Goal: Information Seeking & Learning: Learn about a topic

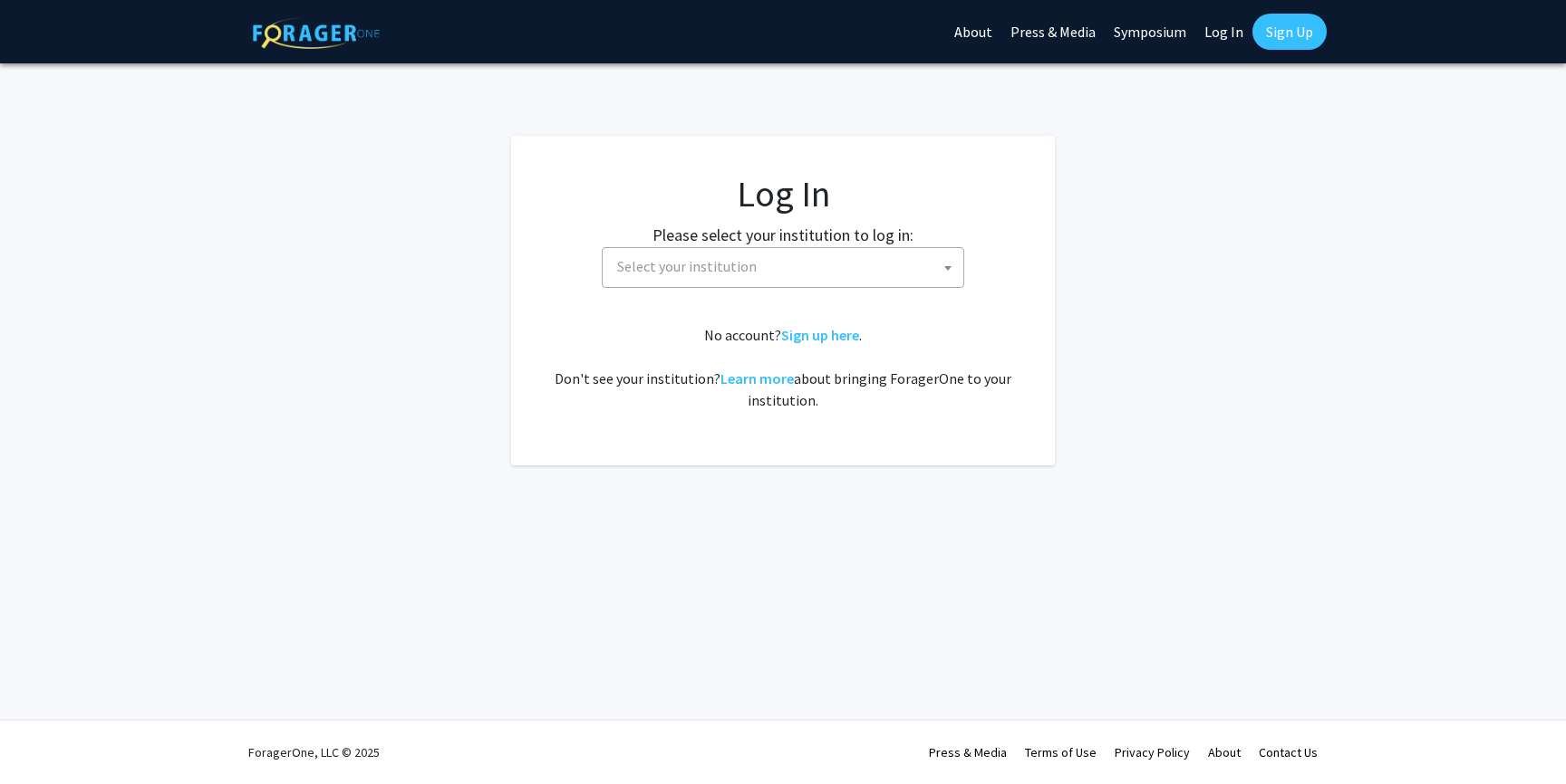
click at [820, 269] on span "Select your institution" at bounding box center [785, 266] width 353 height 37
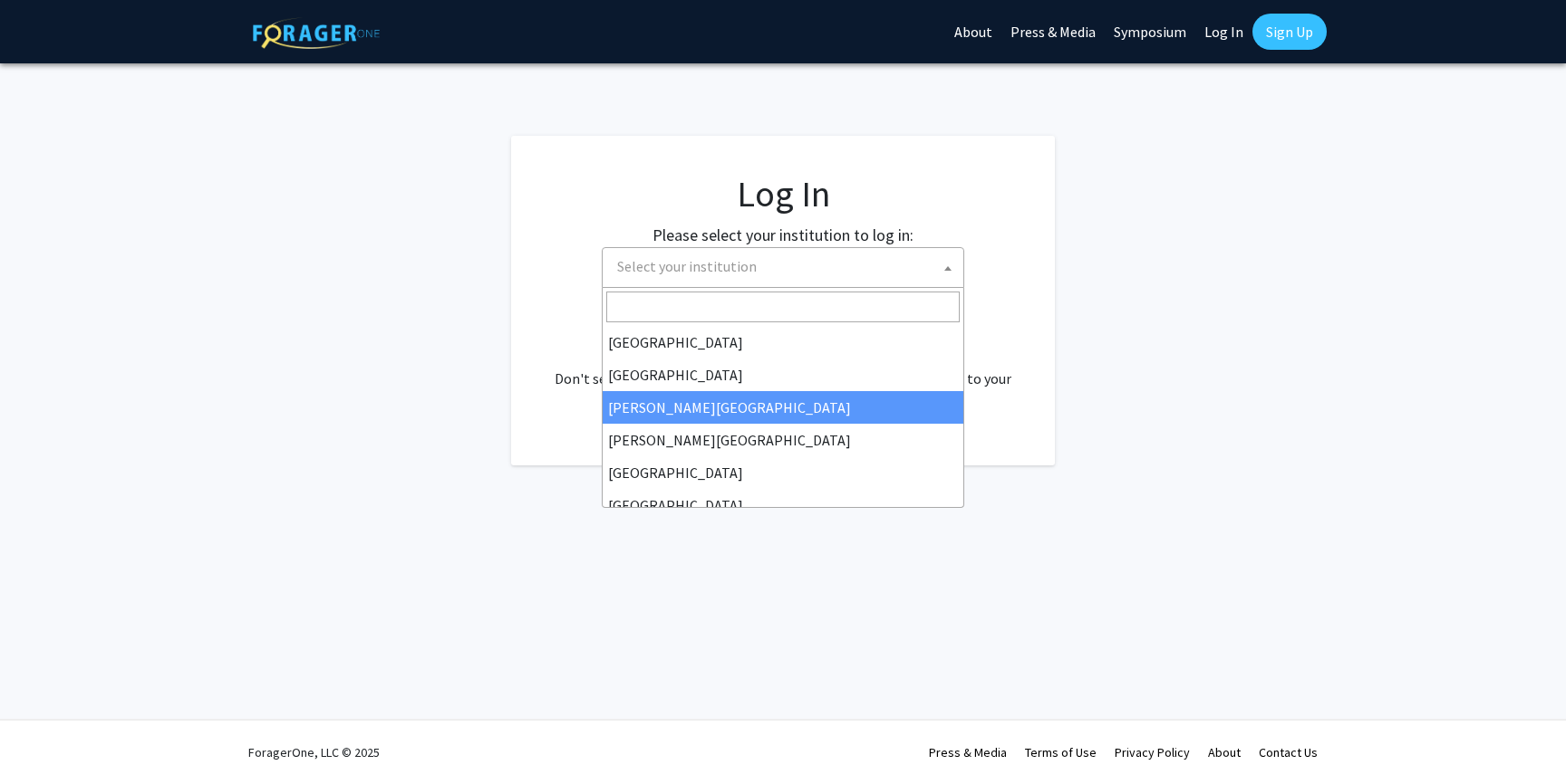
select select "5"
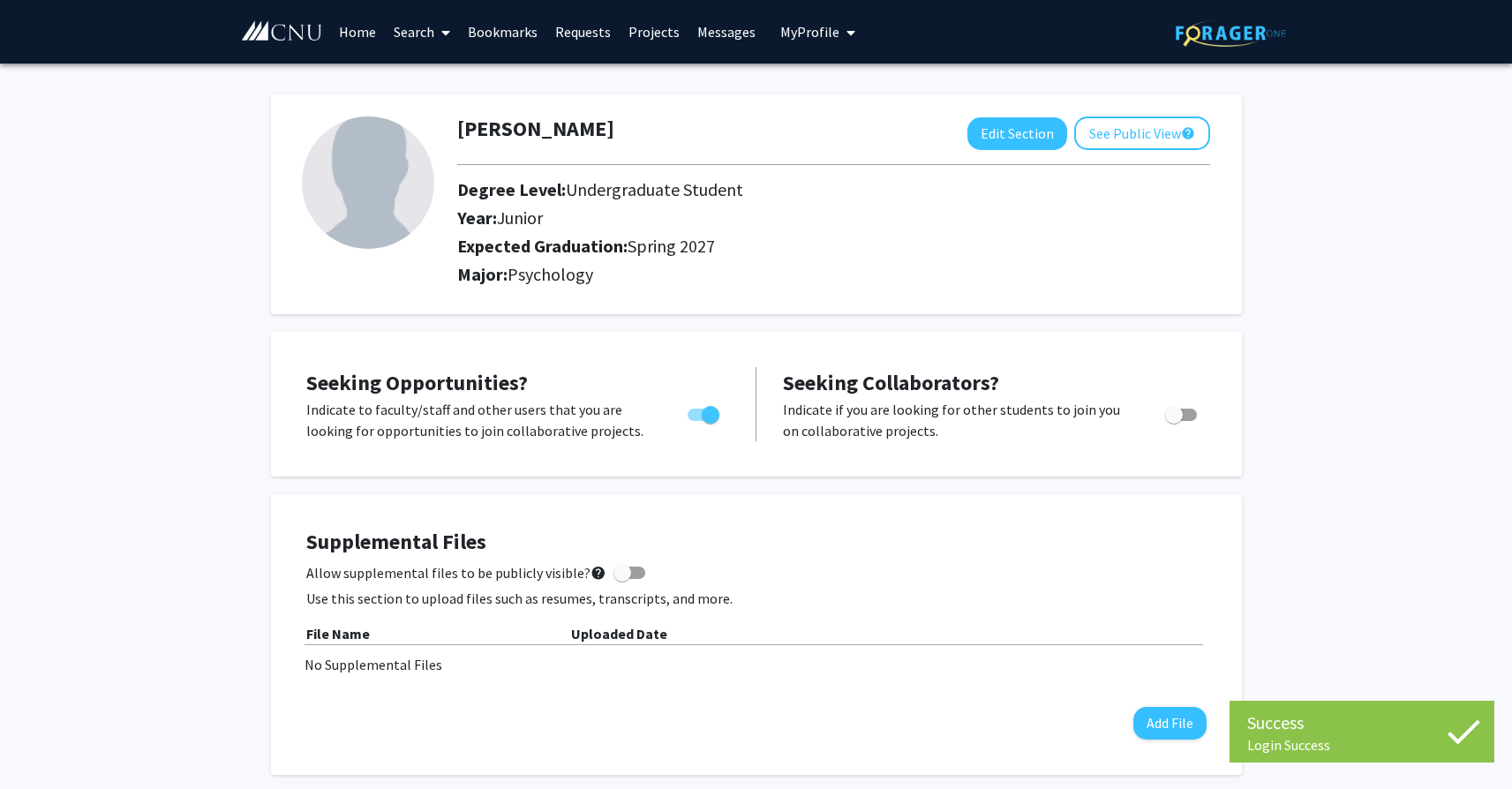
click at [432, 29] on link "Search" at bounding box center [421, 32] width 75 height 62
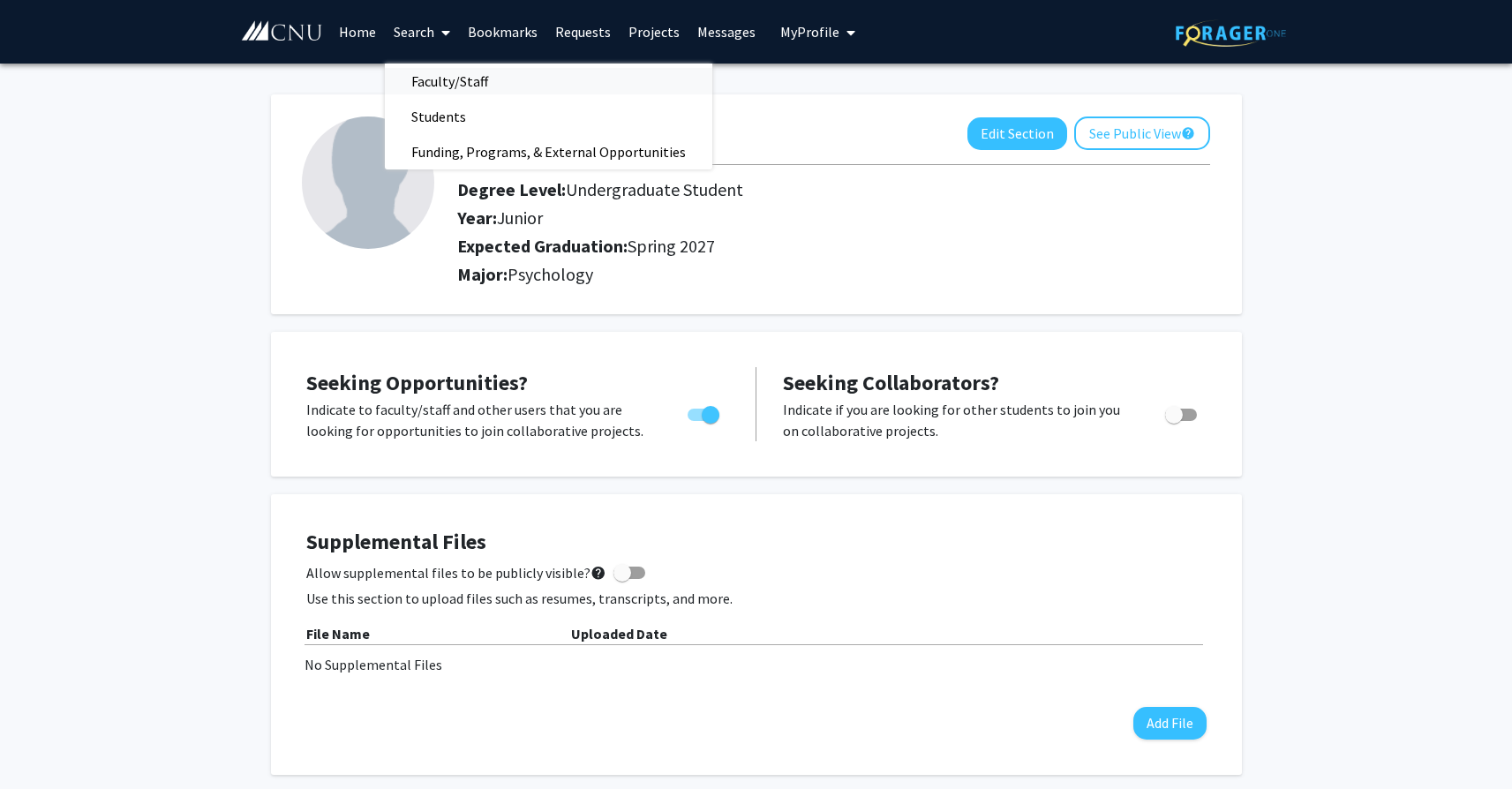
click at [433, 85] on span "Faculty/Staff" at bounding box center [449, 81] width 130 height 35
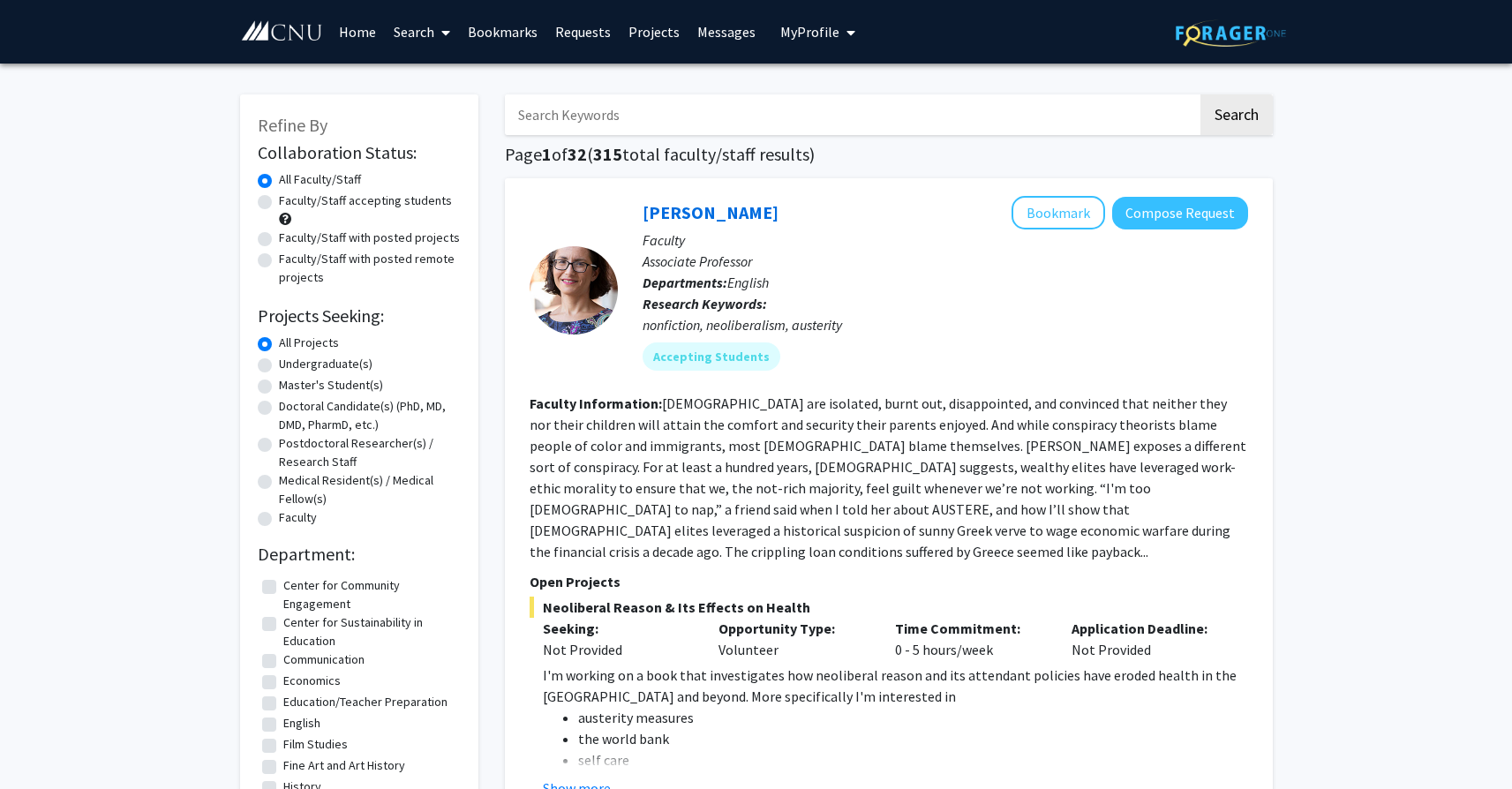
click at [348, 207] on label "Faculty/Staff accepting students" at bounding box center [365, 200] width 173 height 18
click at [291, 203] on input "Faculty/Staff accepting students" at bounding box center [285, 197] width 12 height 12
radio input "true"
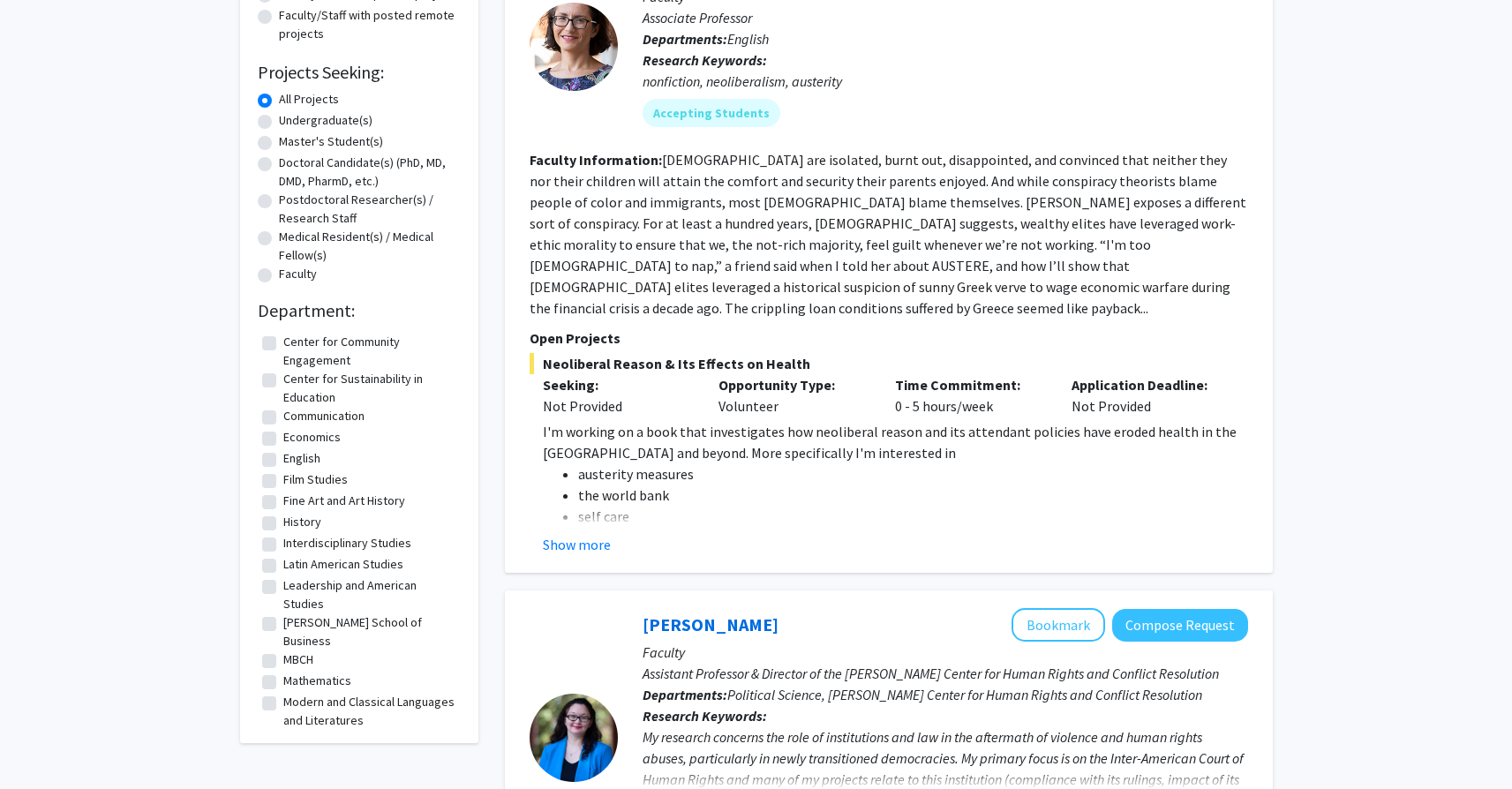
scroll to position [84, 0]
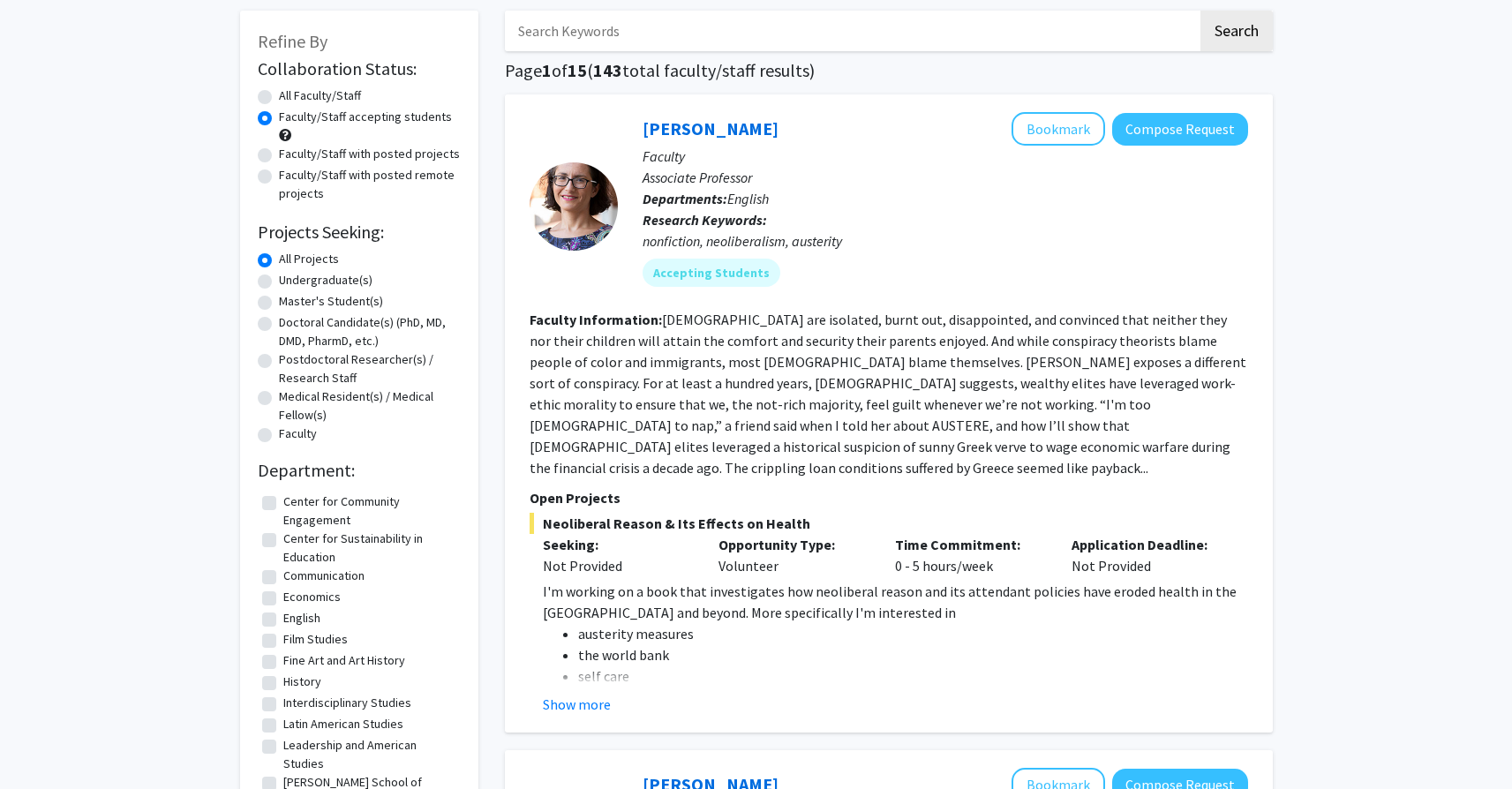
click at [309, 277] on label "Undergraduate(s)" at bounding box center [325, 280] width 94 height 18
click at [291, 277] on input "Undergraduate(s)" at bounding box center [285, 277] width 12 height 12
radio input "true"
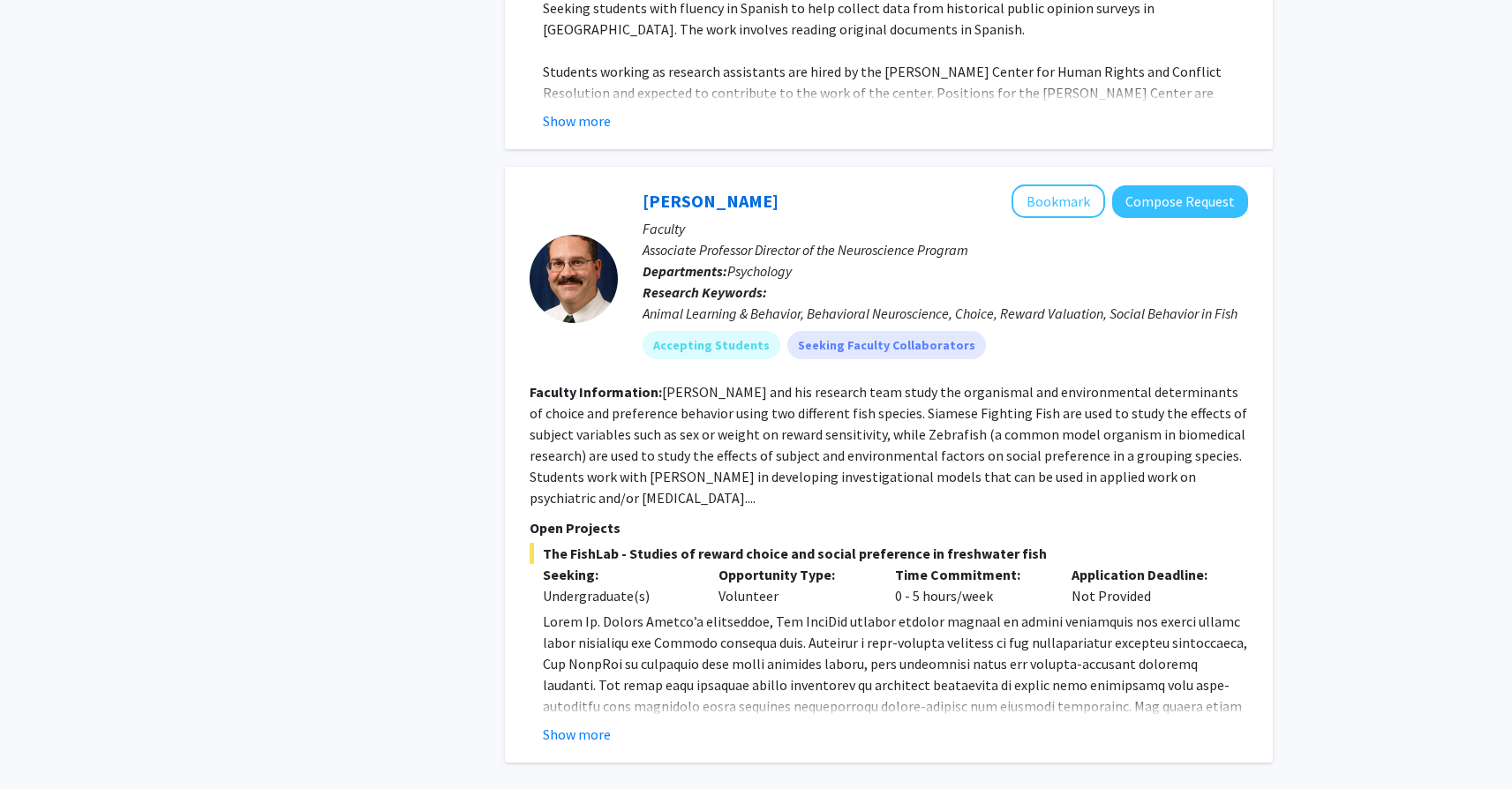
scroll to position [757, 0]
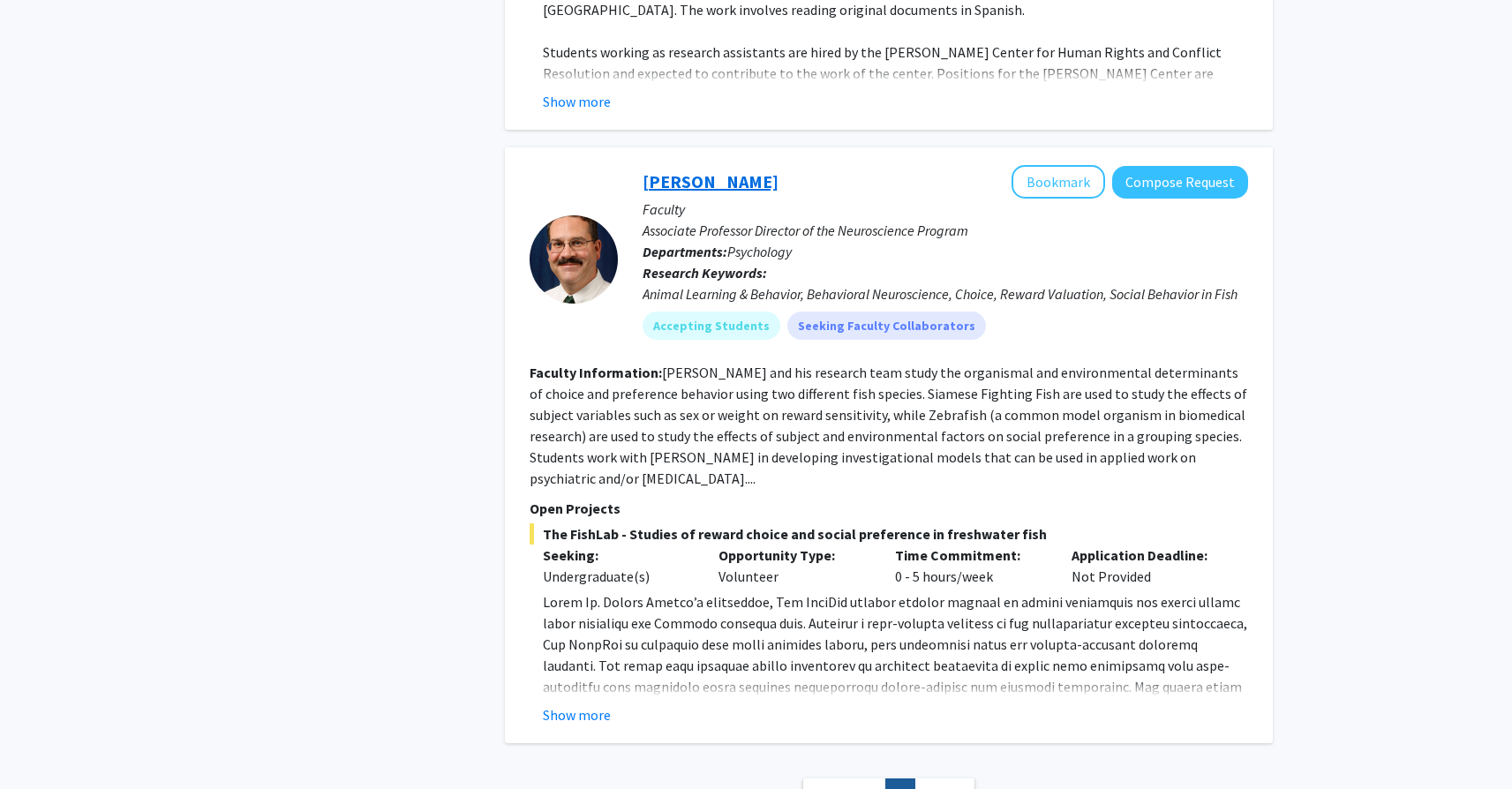
click at [694, 170] on link "Drew Velkey" at bounding box center [710, 181] width 136 height 22
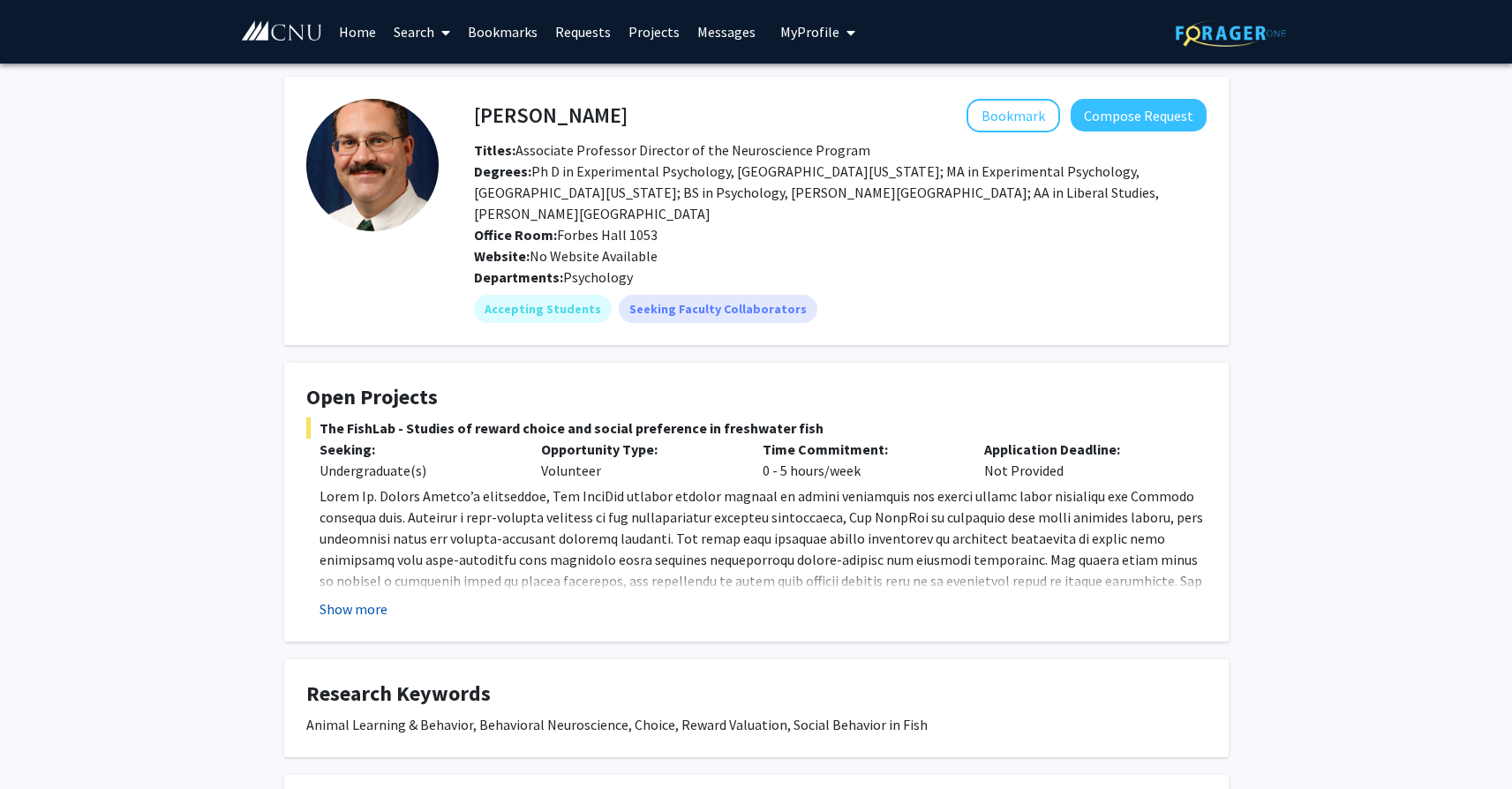
click at [379, 598] on button "Show more" at bounding box center [354, 609] width 68 height 21
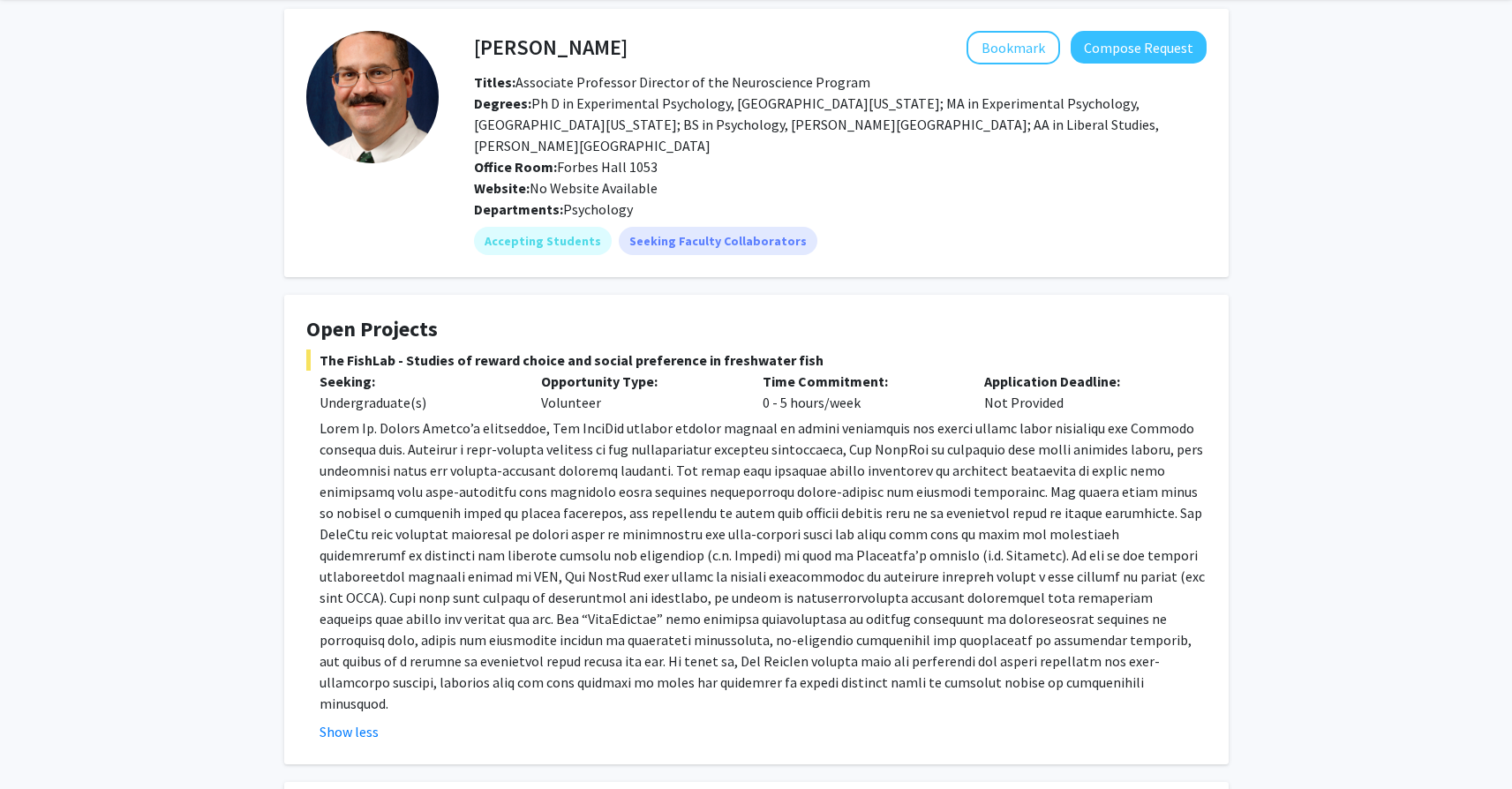
scroll to position [59, 0]
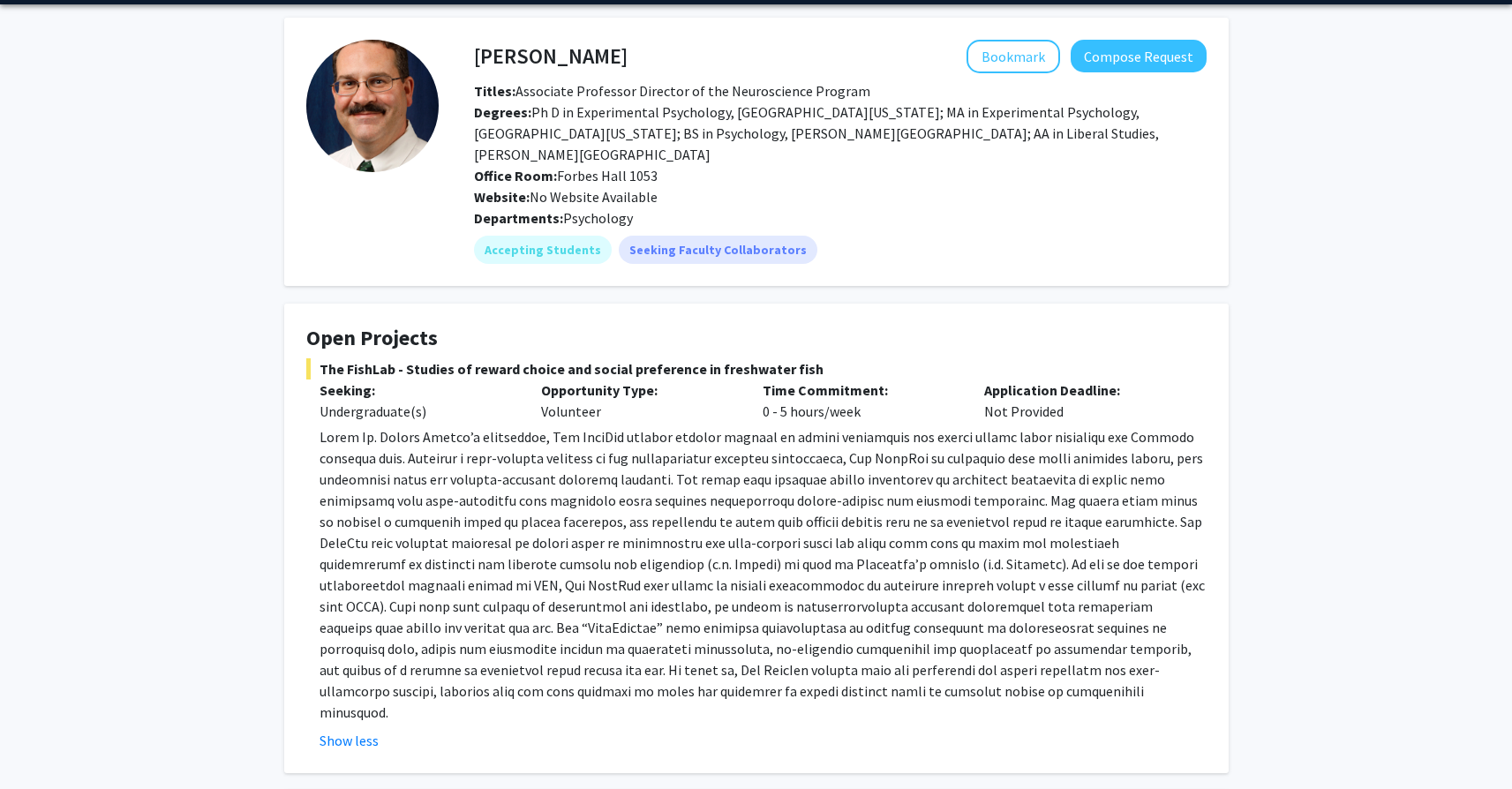
drag, startPoint x: 732, startPoint y: 652, endPoint x: 955, endPoint y: 669, distance: 223.6
click at [955, 669] on p at bounding box center [763, 574] width 887 height 296
click at [771, 683] on fg-read-more "Show less" at bounding box center [756, 588] width 901 height 324
drag, startPoint x: 744, startPoint y: 680, endPoint x: 636, endPoint y: 681, distance: 108.0
click at [636, 681] on p at bounding box center [763, 574] width 887 height 296
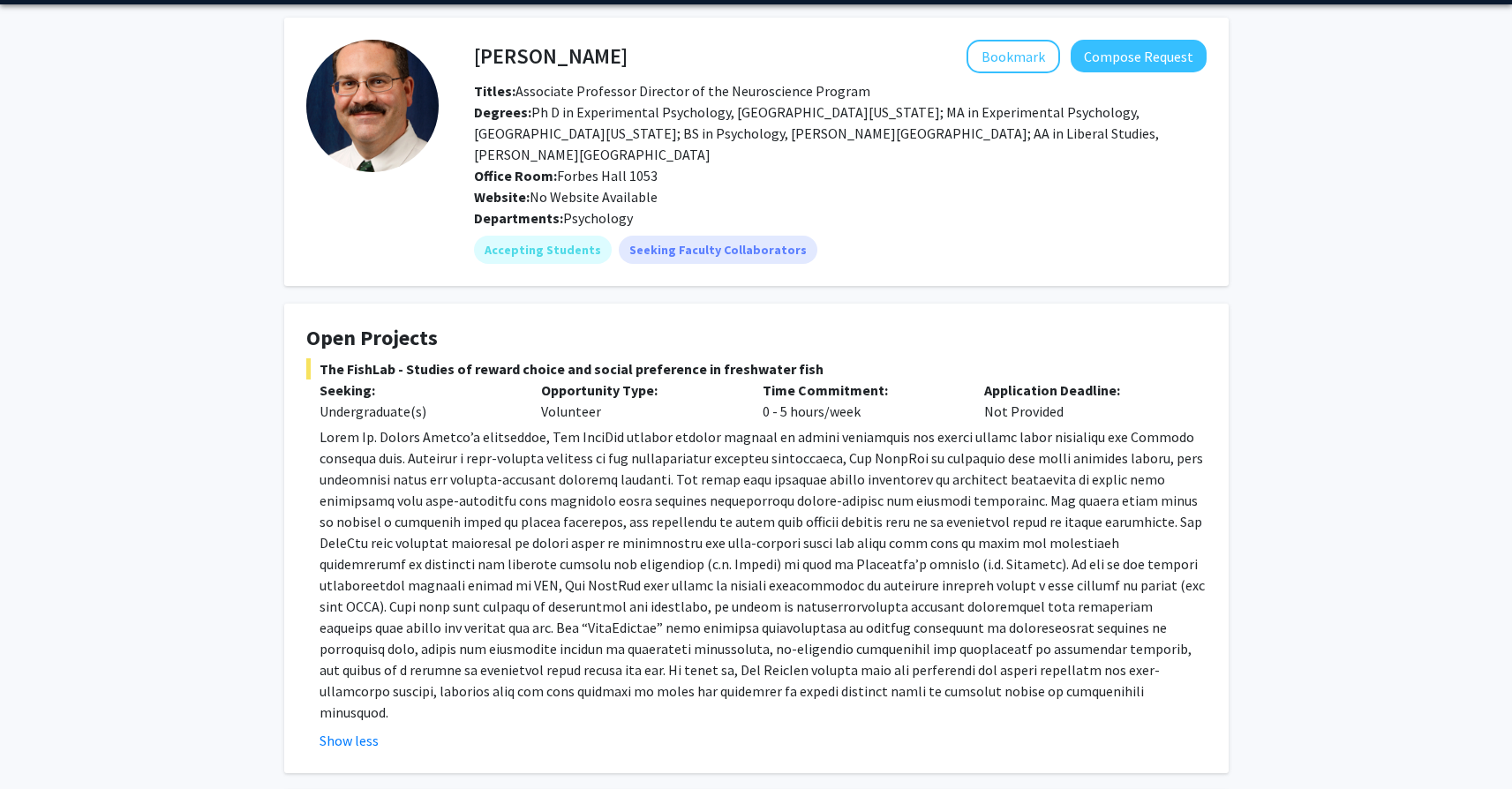
click at [656, 595] on p at bounding box center [763, 574] width 887 height 296
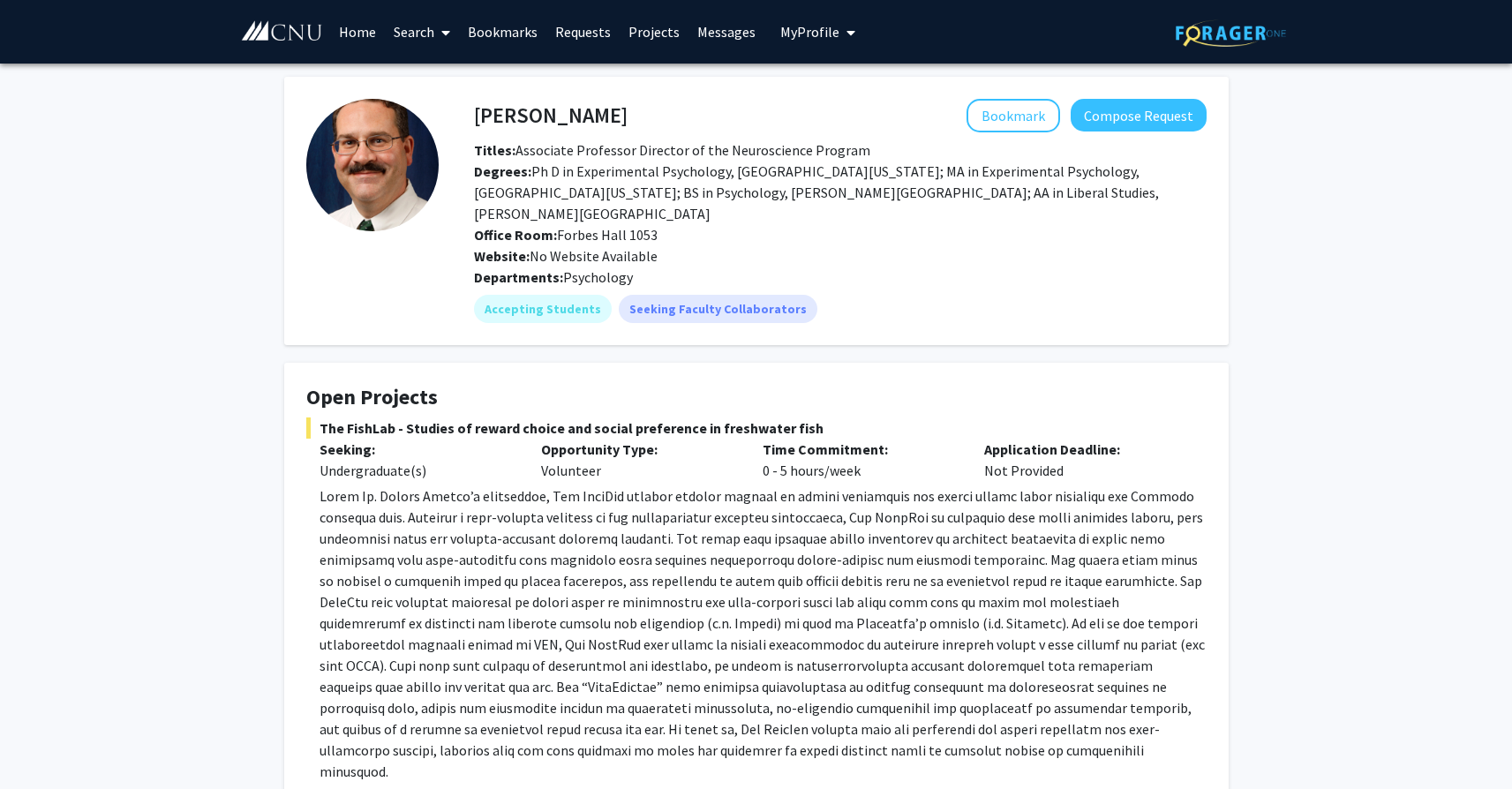
scroll to position [0, 0]
click at [637, 44] on link "Projects" at bounding box center [654, 32] width 69 height 62
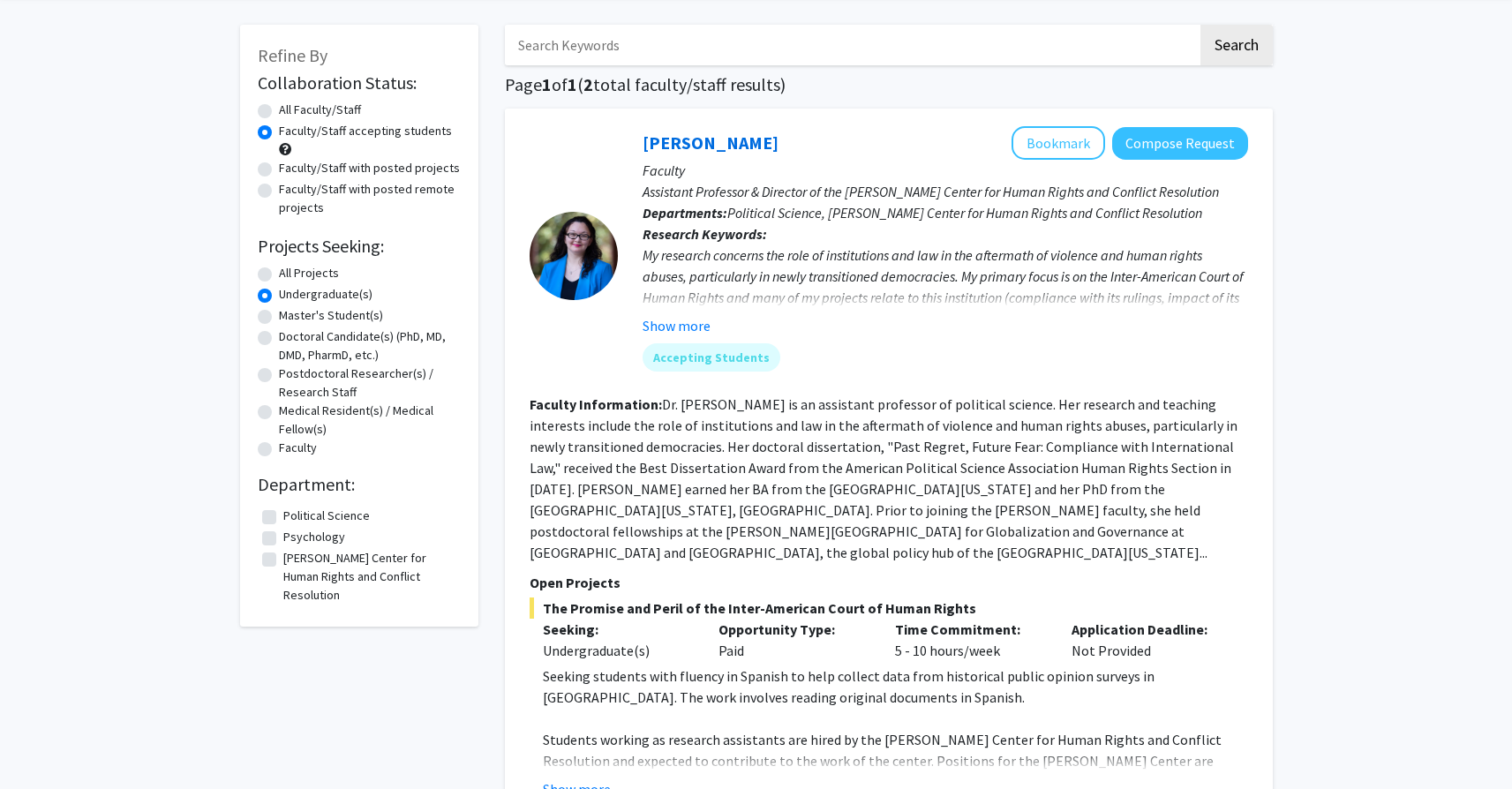
scroll to position [23, 0]
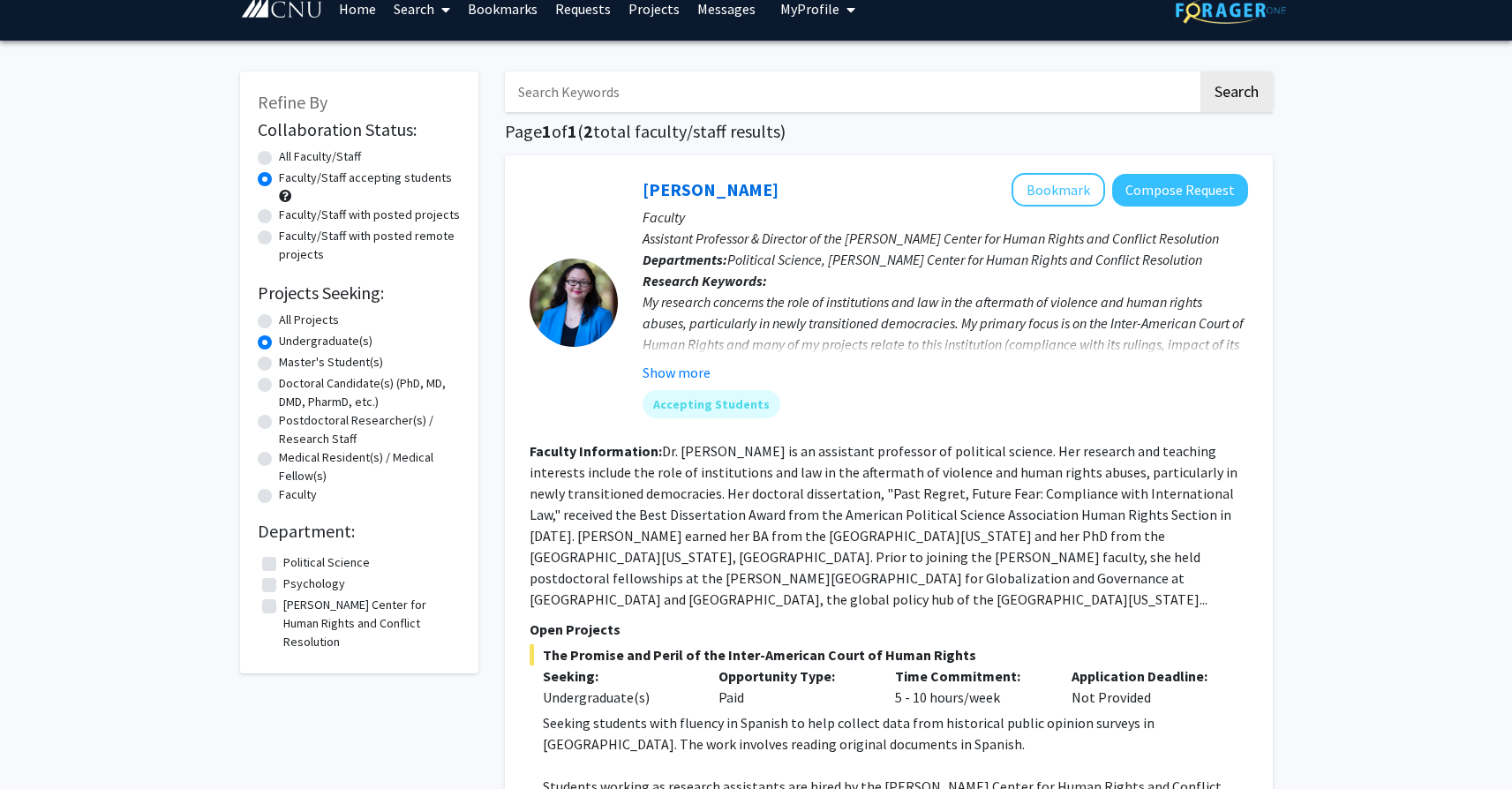
click at [304, 322] on label "All Projects" at bounding box center [309, 319] width 60 height 18
click at [291, 322] on input "All Projects" at bounding box center [285, 317] width 12 height 12
radio input "true"
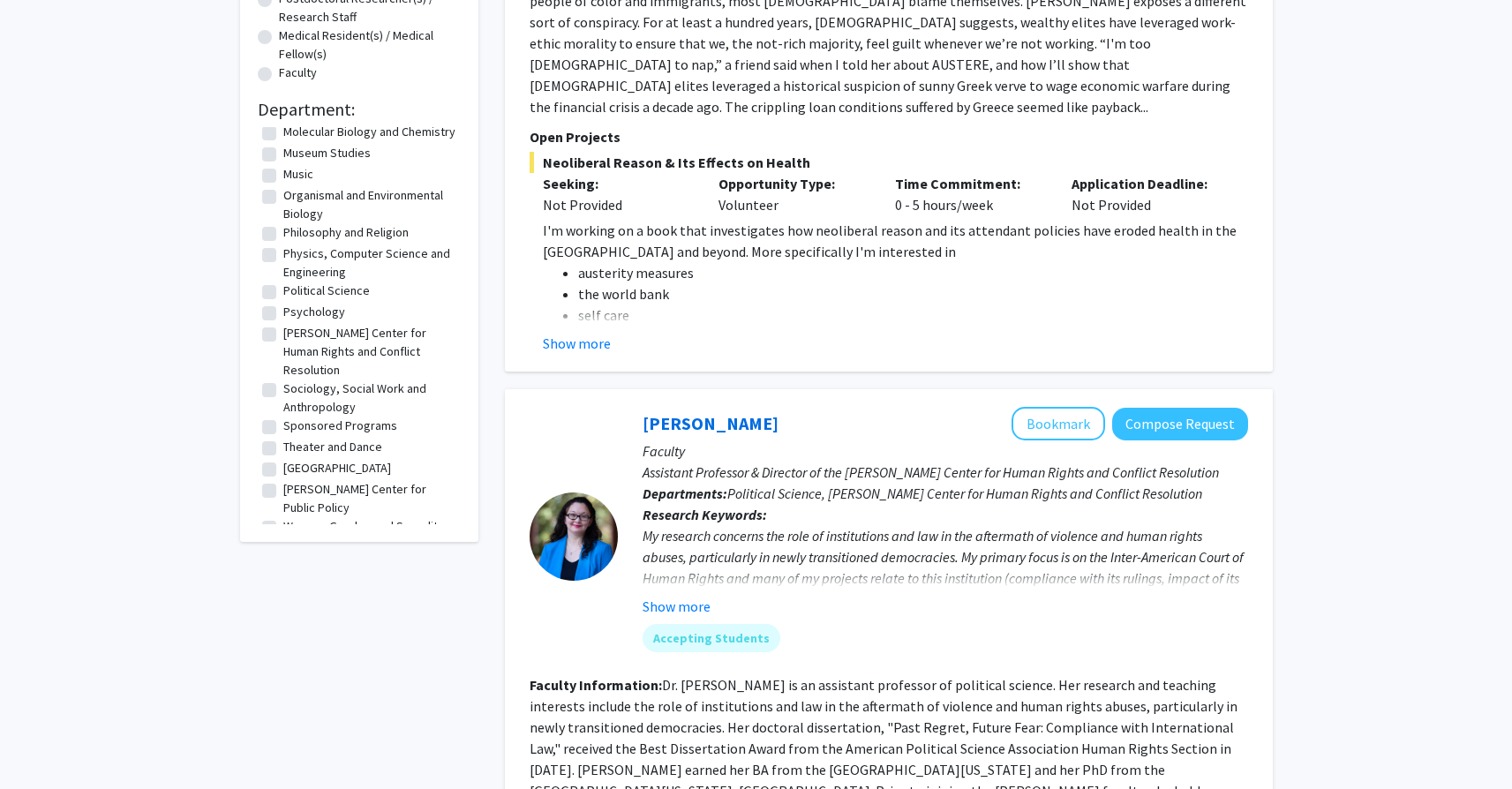
scroll to position [432, 0]
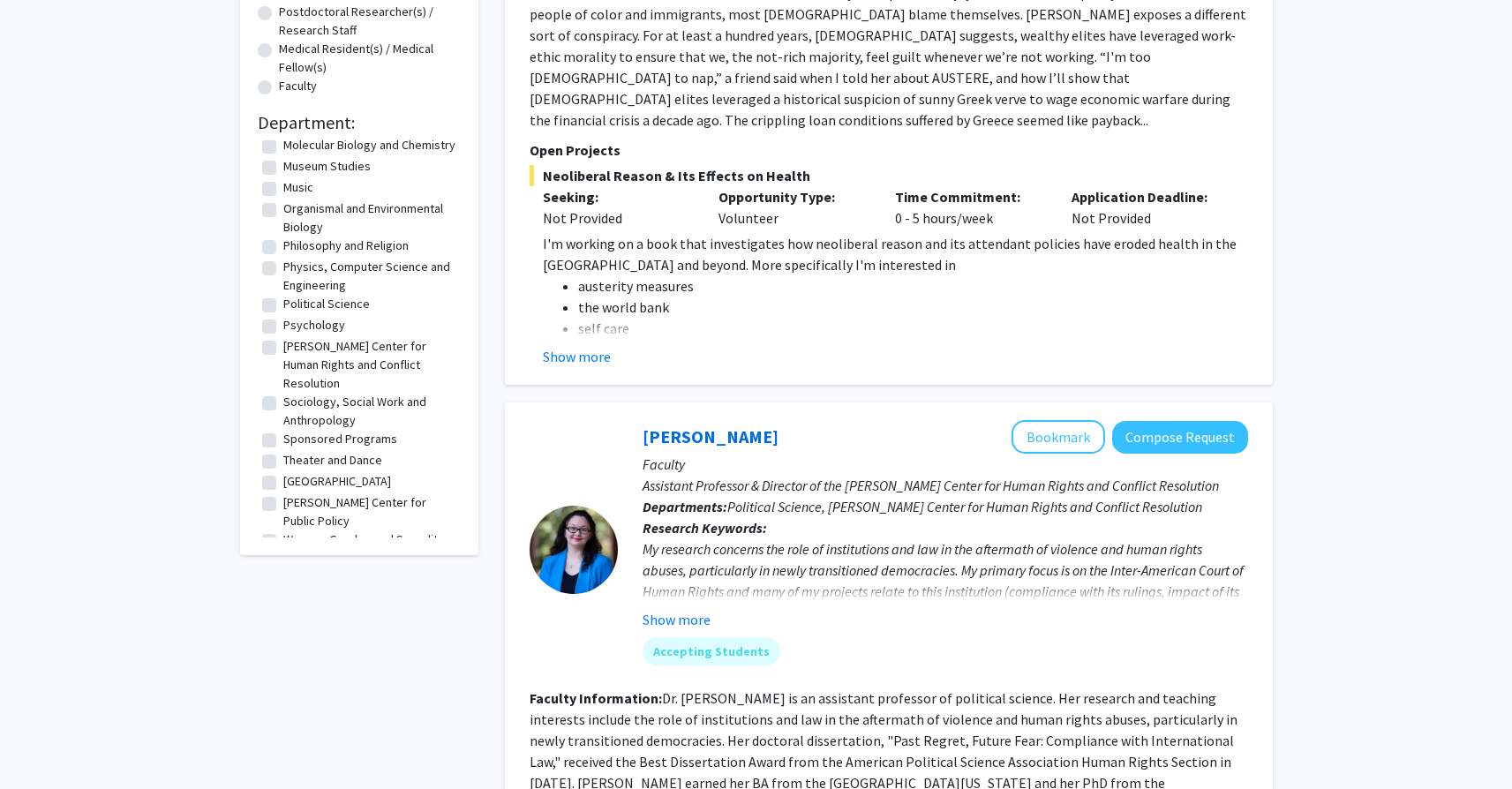
click at [277, 326] on fg-checkbox "Psychology Psychology" at bounding box center [359, 326] width 195 height 21
click at [284, 327] on label "Psychology" at bounding box center [315, 324] width 62 height 18
click at [284, 327] on input "Psychology" at bounding box center [290, 321] width 12 height 12
checkbox input "true"
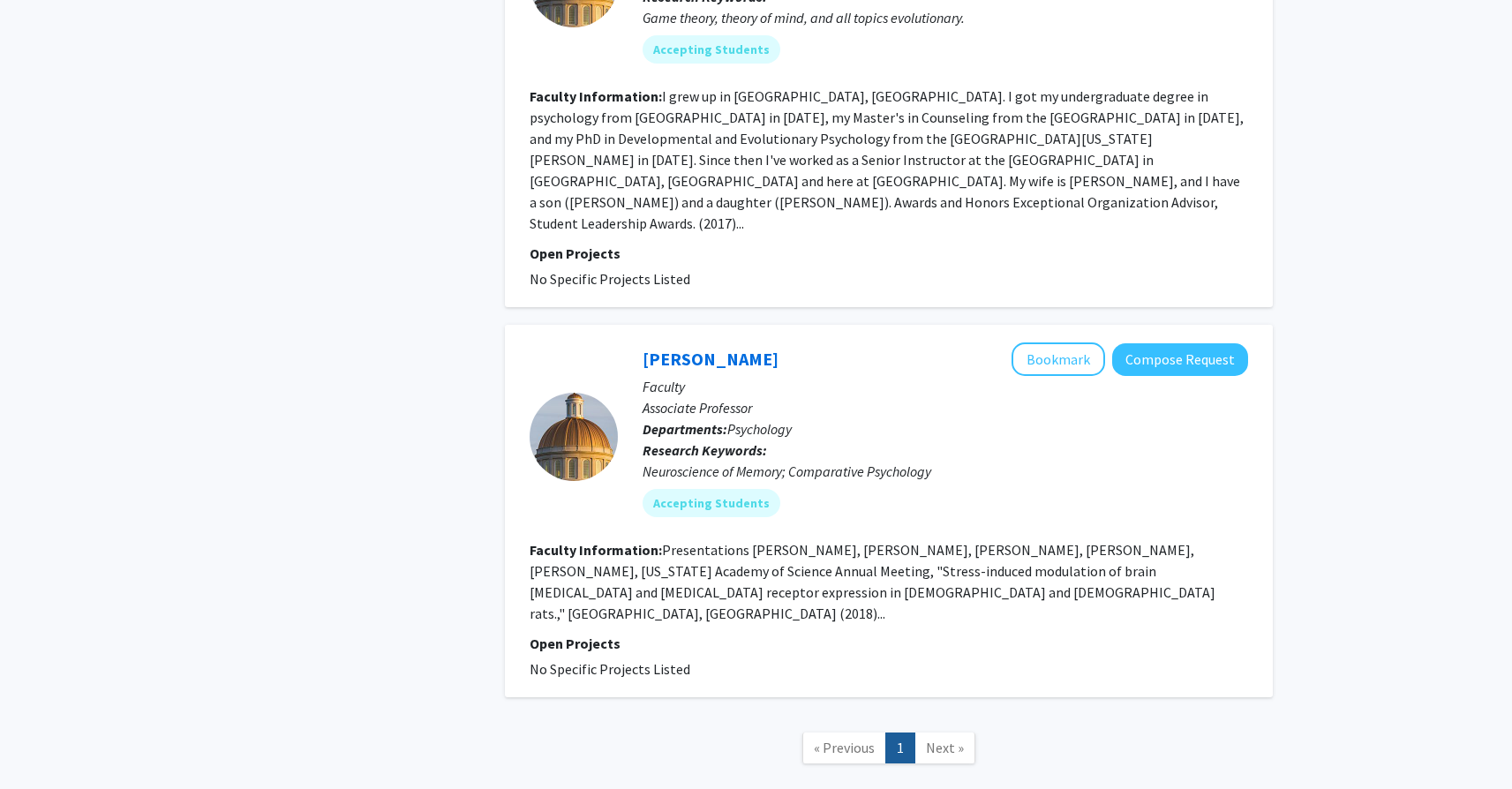
scroll to position [2932, 0]
click at [936, 740] on span "Next »" at bounding box center [944, 748] width 38 height 17
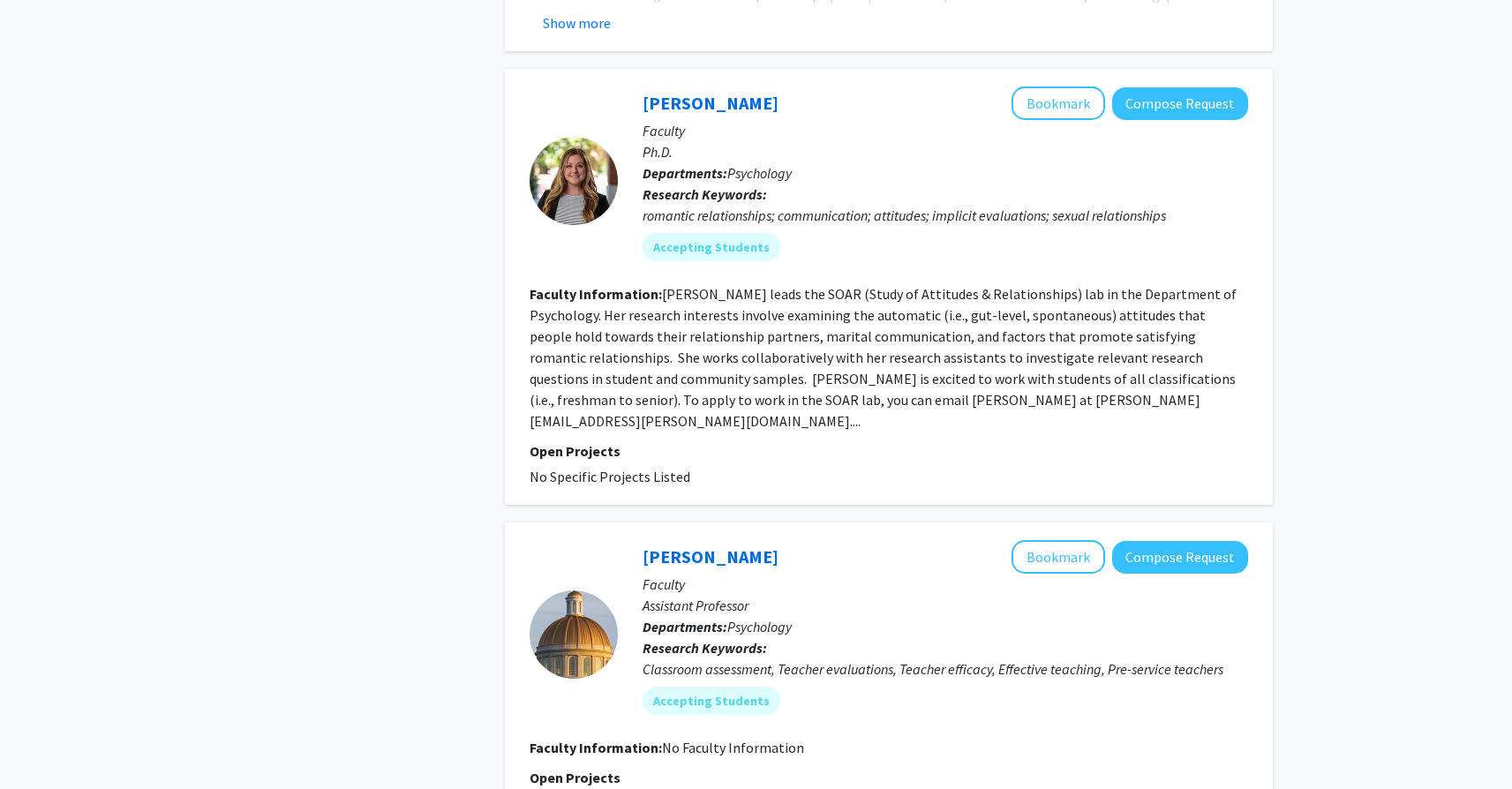
scroll to position [698, 0]
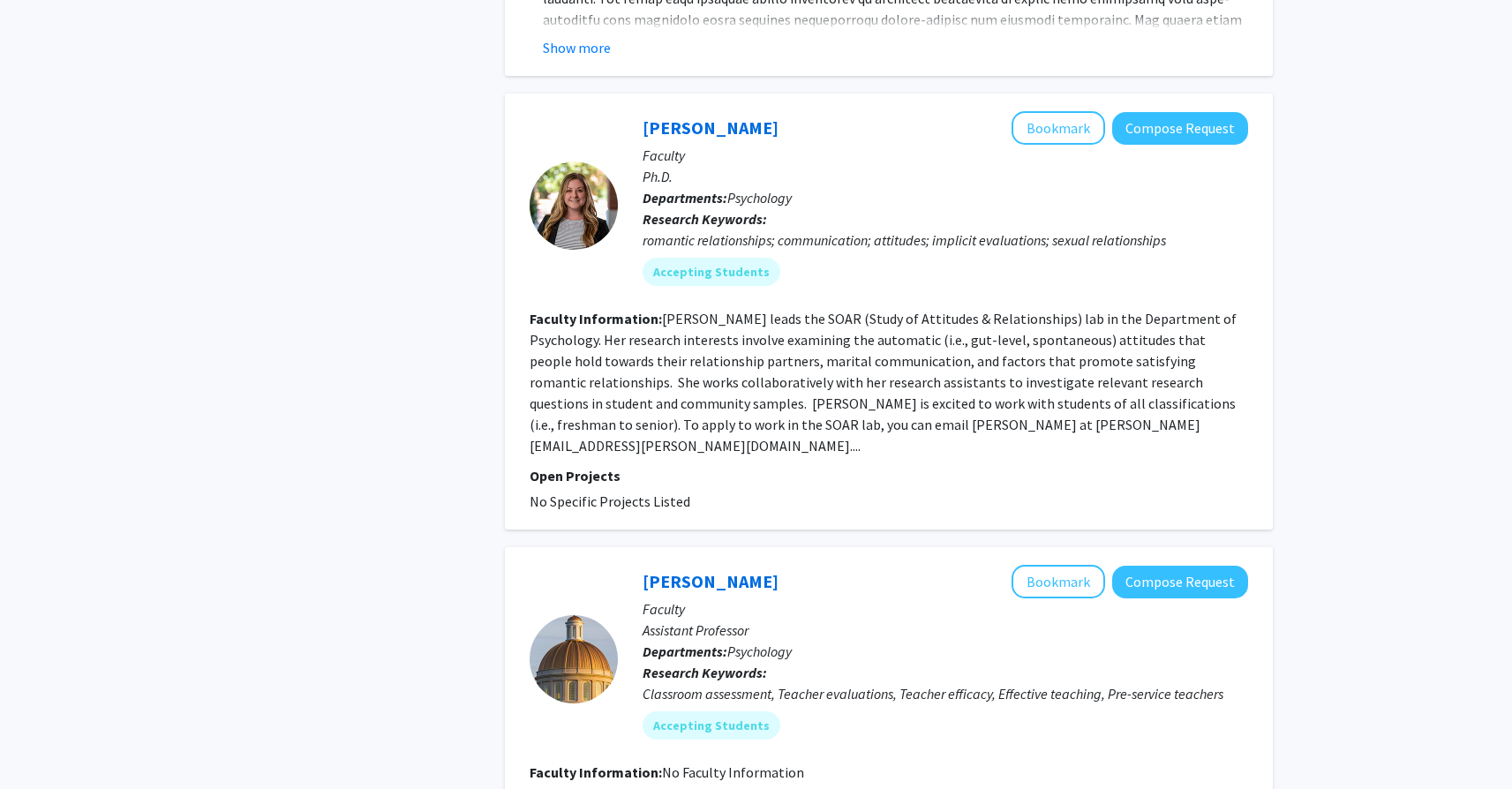
click at [654, 246] on div "romantic relationships; communication; attitudes; implicit evaluations; sexual …" at bounding box center [944, 240] width 605 height 21
drag, startPoint x: 723, startPoint y: 246, endPoint x: 698, endPoint y: 246, distance: 25.0
click at [698, 246] on div "romantic relationships; communication; attitudes; implicit evaluations; sexual …" at bounding box center [944, 240] width 605 height 21
click at [699, 241] on div "romantic relationships; communication; attitudes; implicit evaluations; sexual …" at bounding box center [944, 240] width 605 height 21
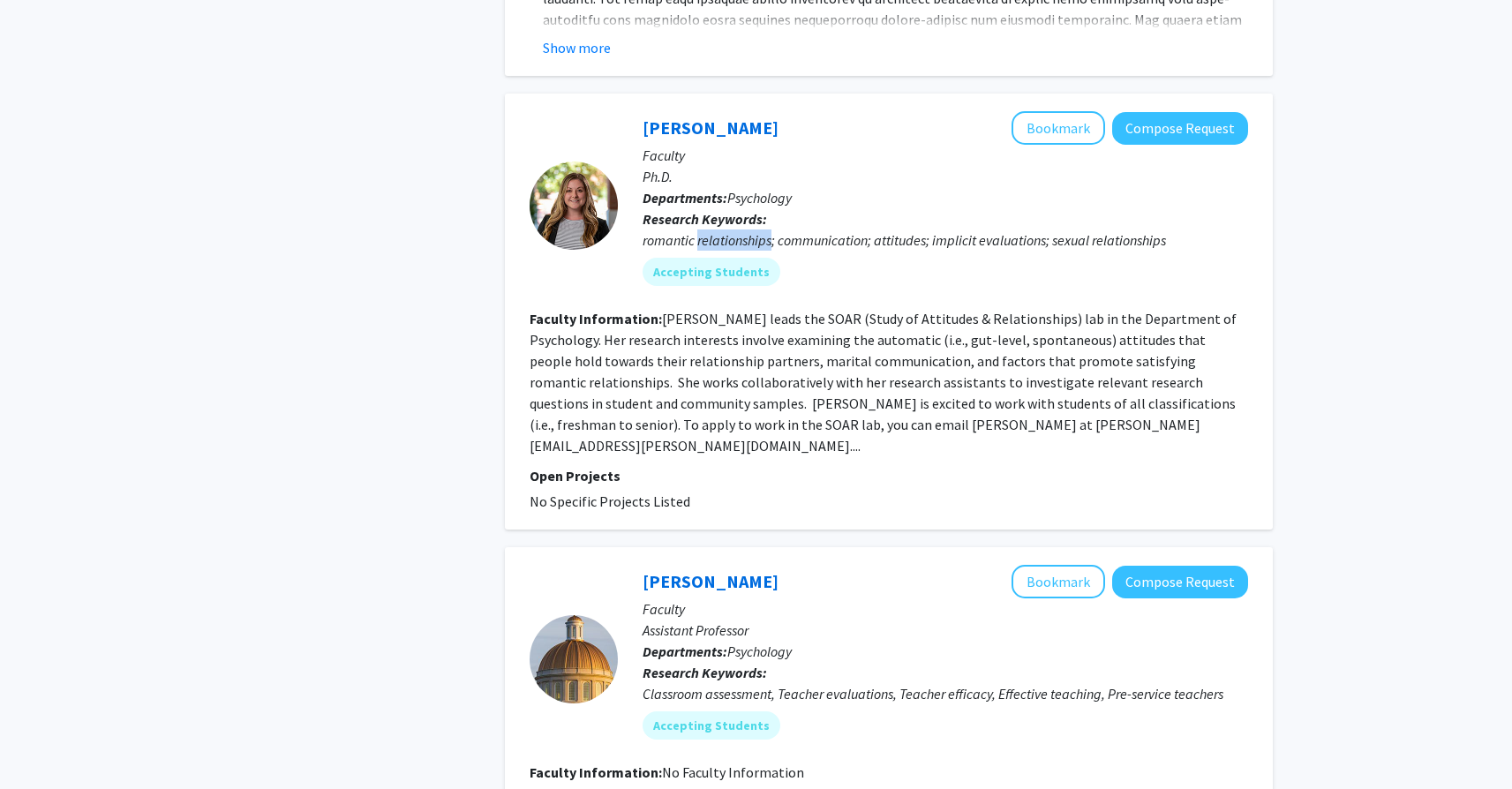
click at [699, 241] on div "romantic relationships; communication; attitudes; implicit evaluations; sexual …" at bounding box center [944, 240] width 605 height 21
click at [837, 245] on div "romantic relationships; communication; attitudes; implicit evaluations; sexual …" at bounding box center [944, 240] width 605 height 21
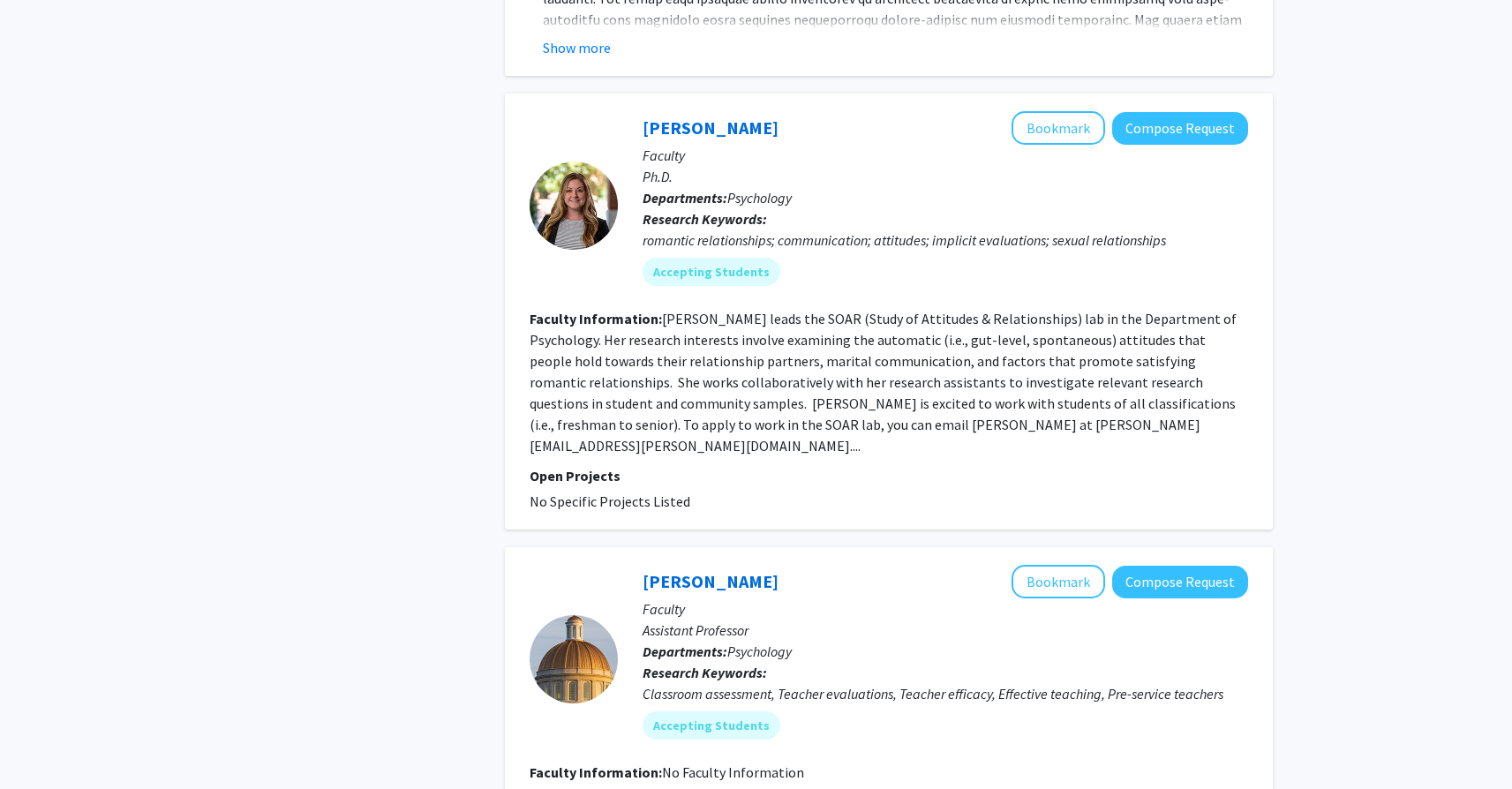
click at [898, 249] on div "romantic relationships; communication; attitudes; implicit evaluations; sexual …" at bounding box center [944, 240] width 605 height 21
click at [968, 248] on div "romantic relationships; communication; attitudes; implicit evaluations; sexual …" at bounding box center [944, 240] width 605 height 21
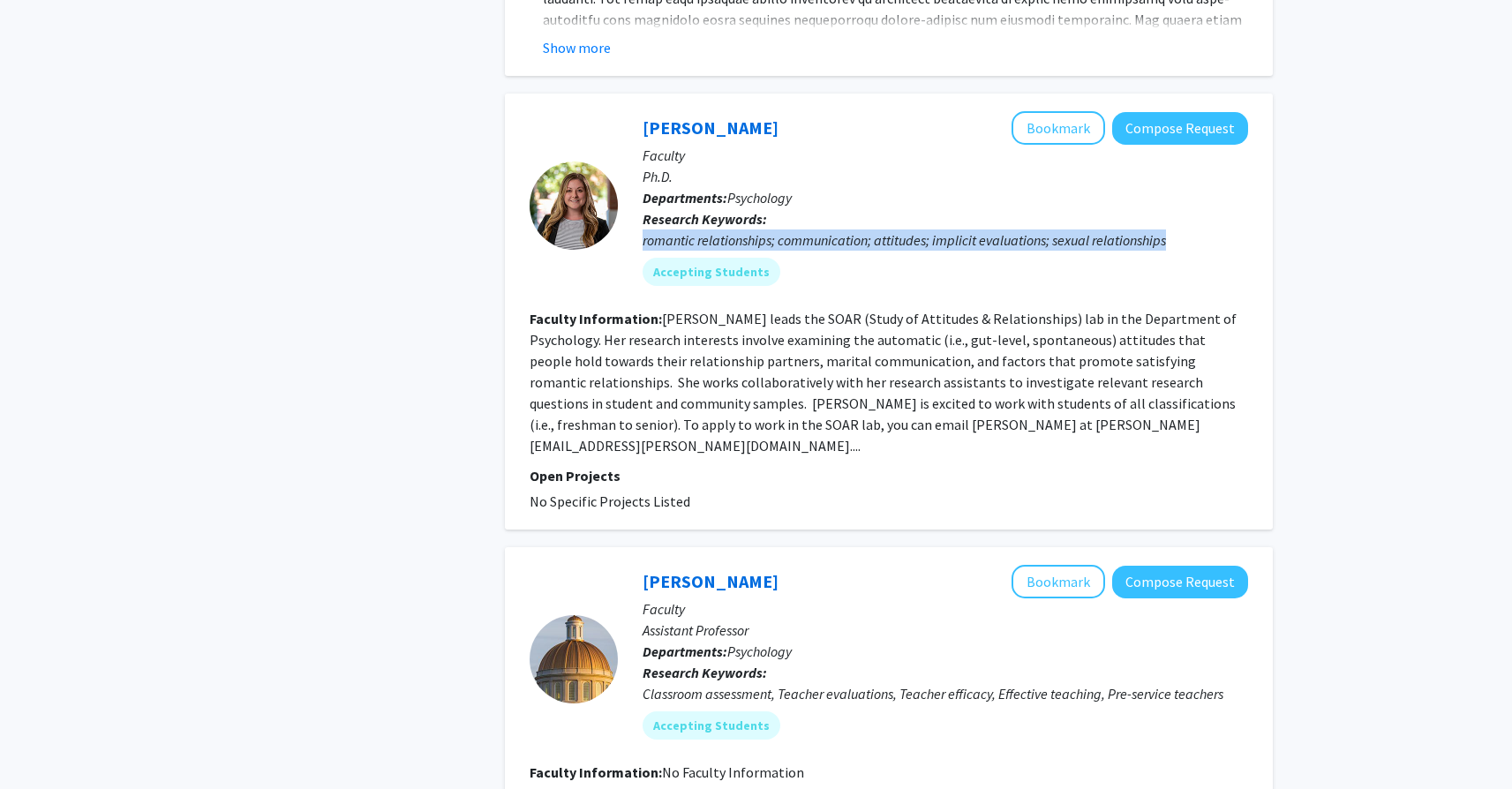
click at [968, 248] on div "romantic relationships; communication; attitudes; implicit evaluations; sexual …" at bounding box center [944, 240] width 605 height 21
click at [1009, 246] on div "romantic relationships; communication; attitudes; implicit evaluations; sexual …" at bounding box center [944, 240] width 605 height 21
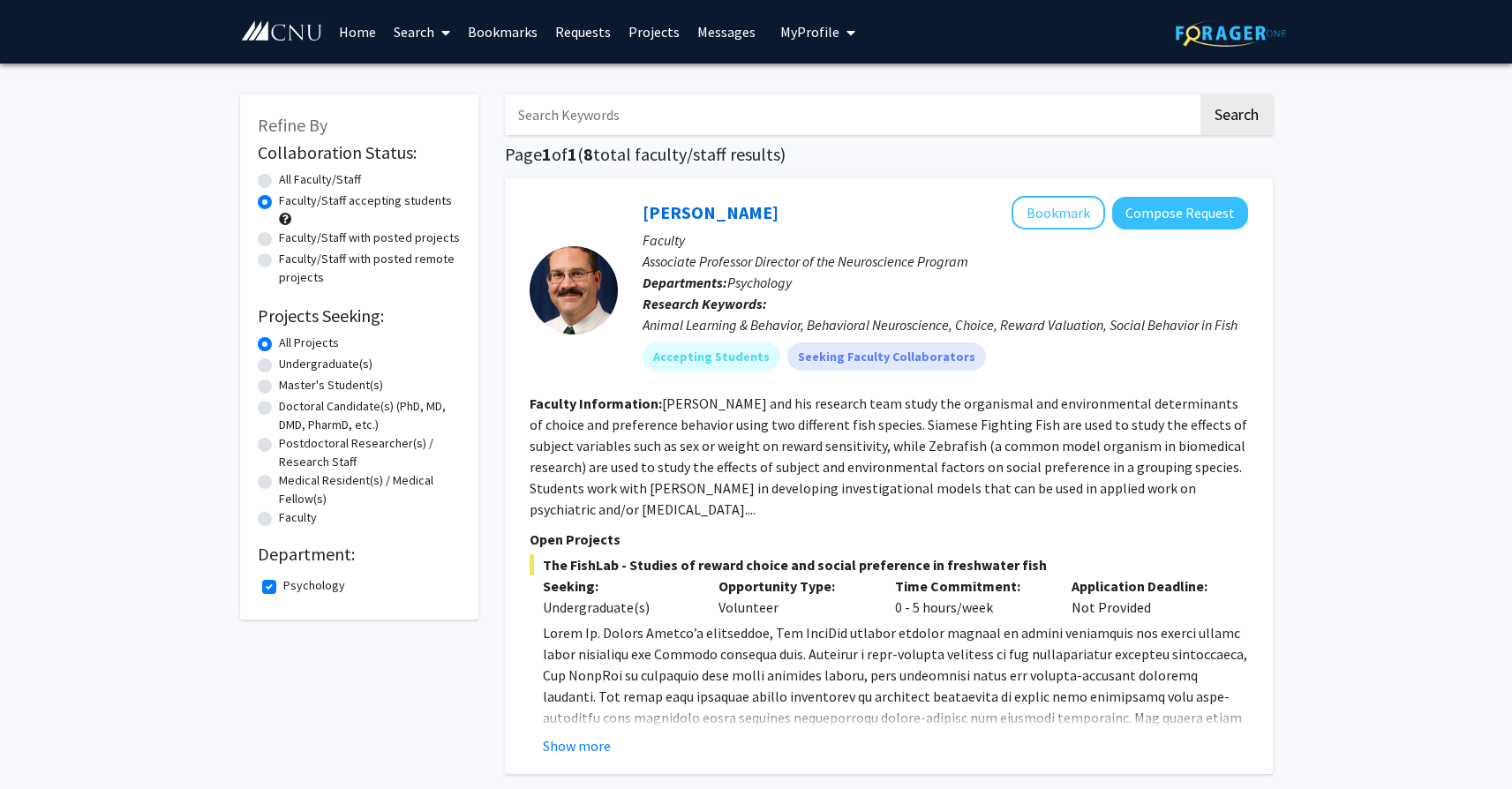
scroll to position [0, 0]
click at [347, 200] on label "Faculty/Staff accepting students" at bounding box center [365, 200] width 173 height 18
click at [291, 200] on input "Faculty/Staff accepting students" at bounding box center [285, 197] width 12 height 12
click at [347, 200] on label "Faculty/Staff accepting students" at bounding box center [365, 200] width 173 height 18
click at [291, 200] on input "Faculty/Staff accepting students" at bounding box center [285, 197] width 12 height 12
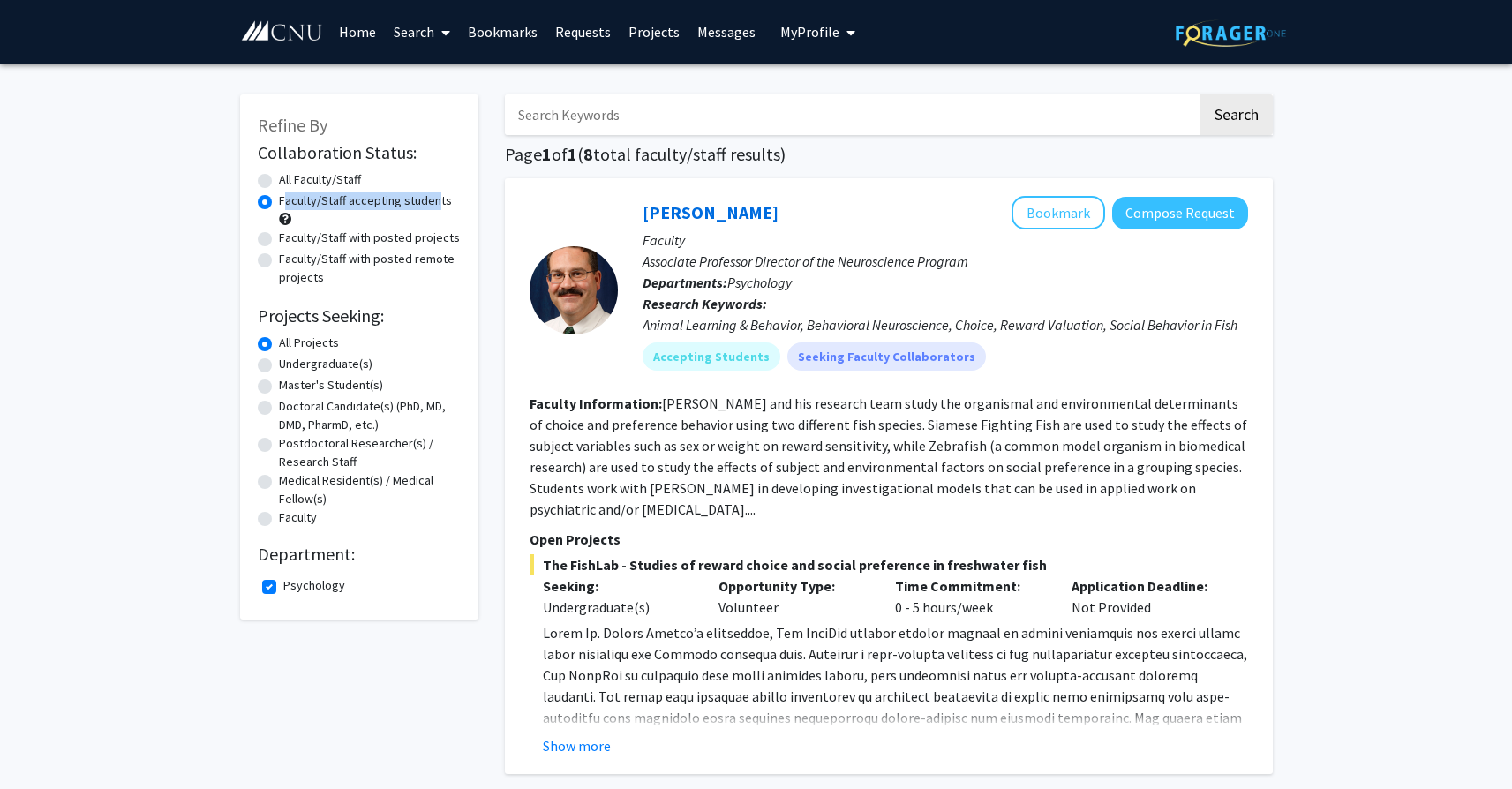
drag, startPoint x: 278, startPoint y: 204, endPoint x: 424, endPoint y: 205, distance: 146.0
click at [424, 205] on label "Faculty/Staff accepting students" at bounding box center [365, 200] width 173 height 18
click at [291, 203] on input "Faculty/Staff accepting students" at bounding box center [285, 197] width 12 height 12
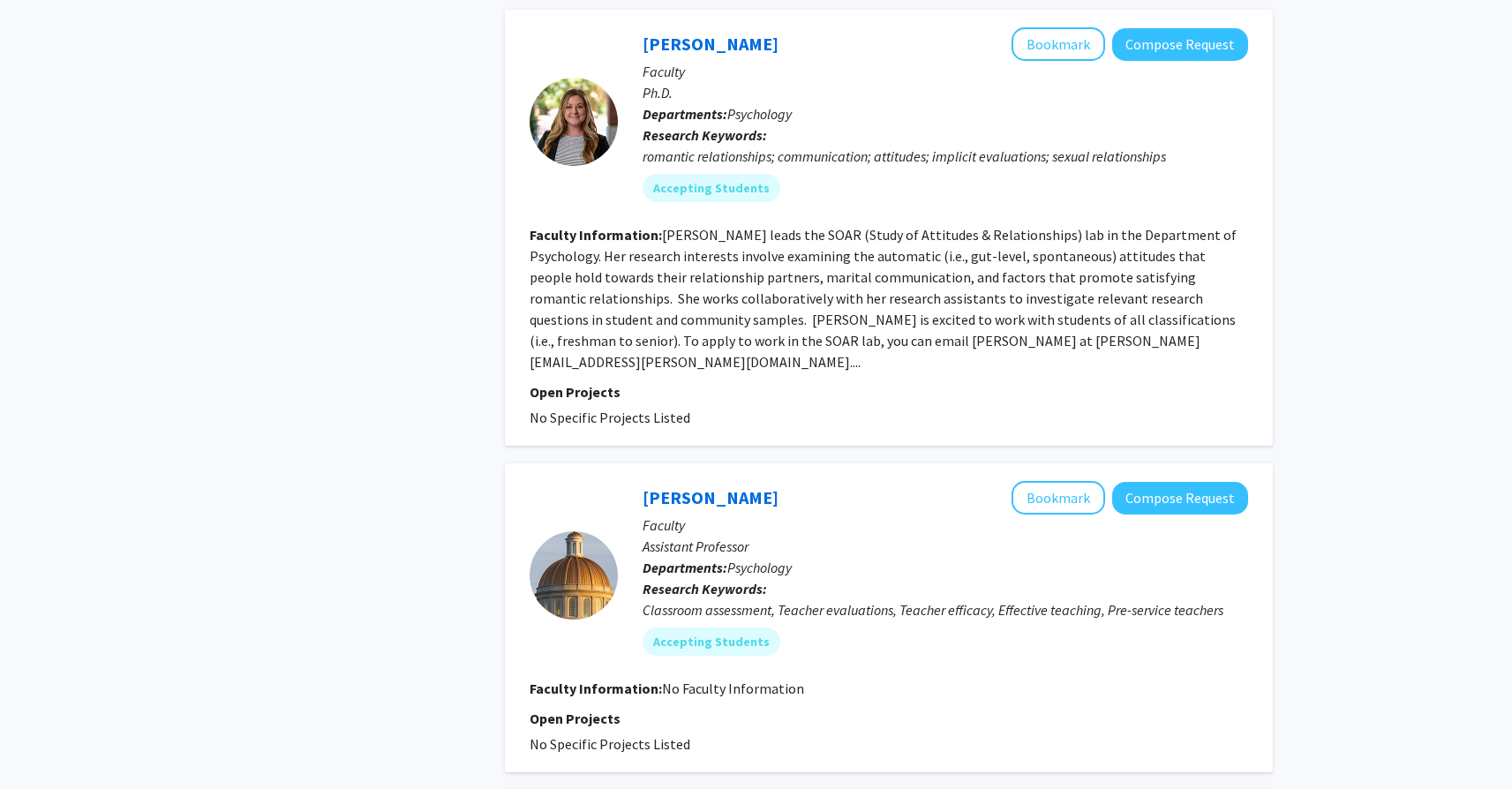
scroll to position [631, 0]
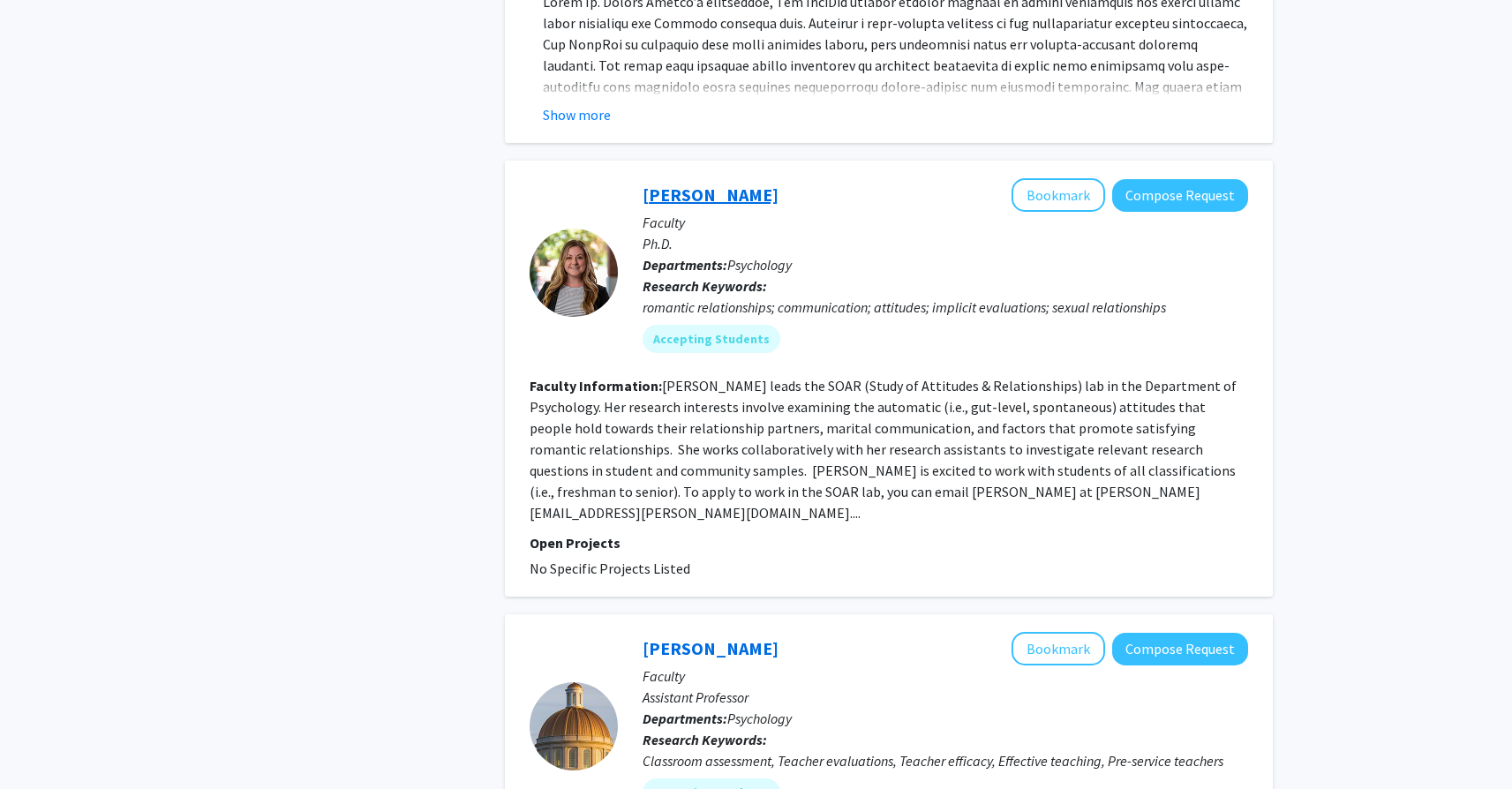
click at [700, 198] on link "Lindsey Hicks" at bounding box center [710, 195] width 136 height 22
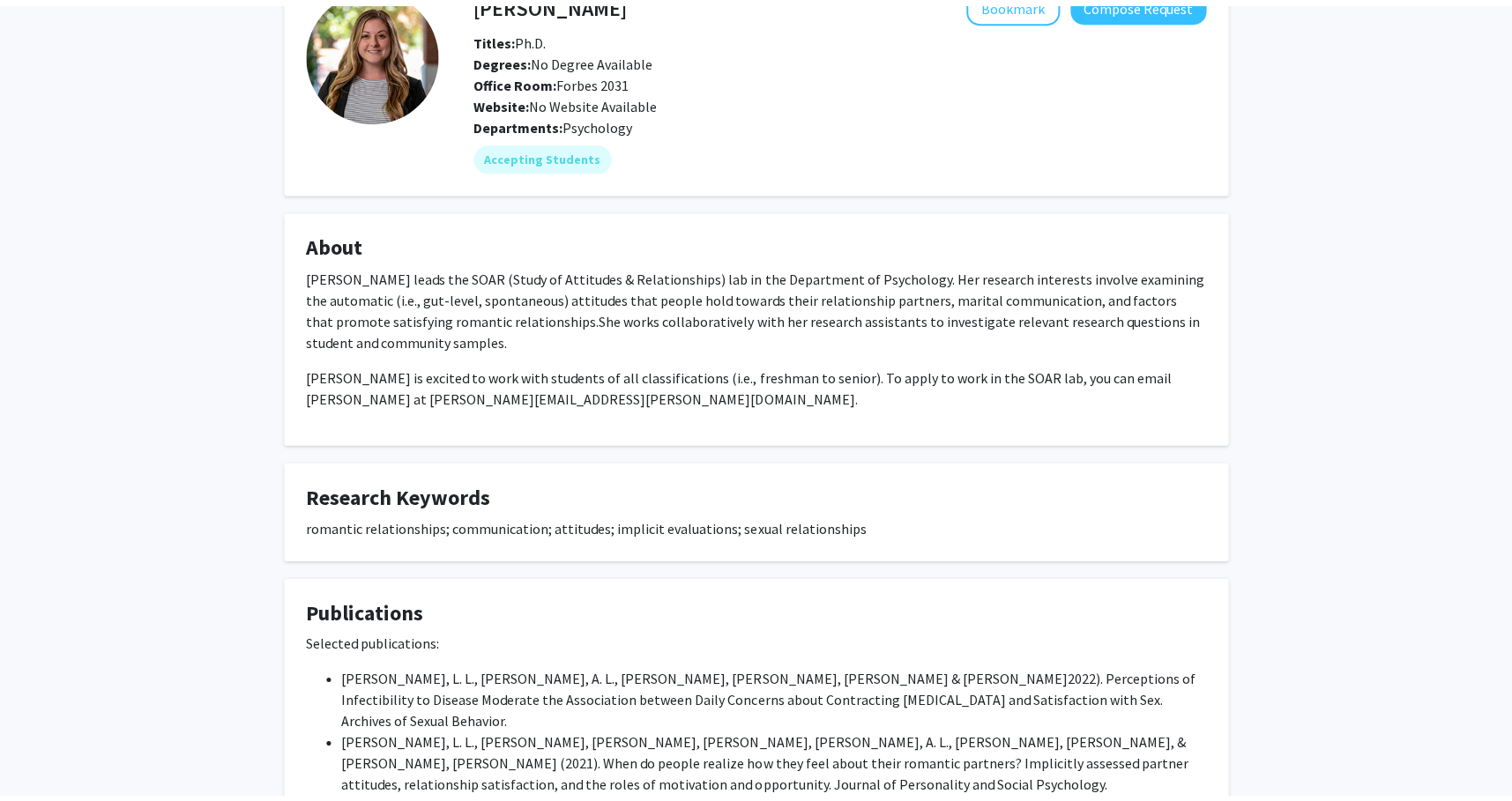
scroll to position [104, 0]
